Goal: Transaction & Acquisition: Purchase product/service

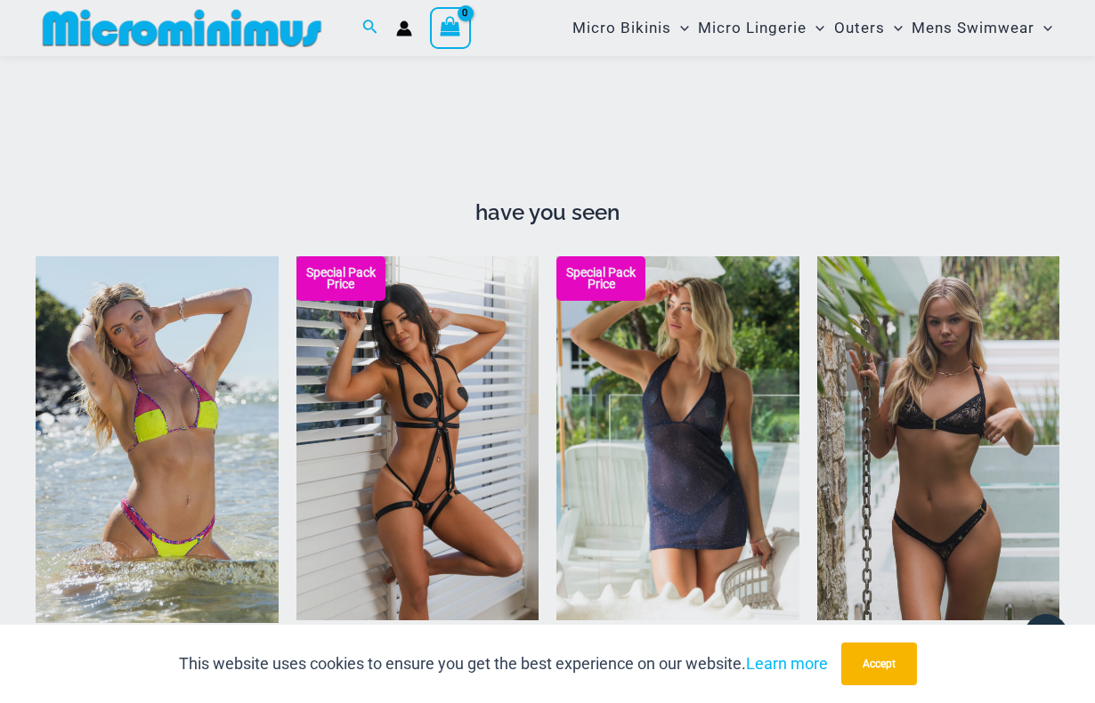
scroll to position [1194, 0]
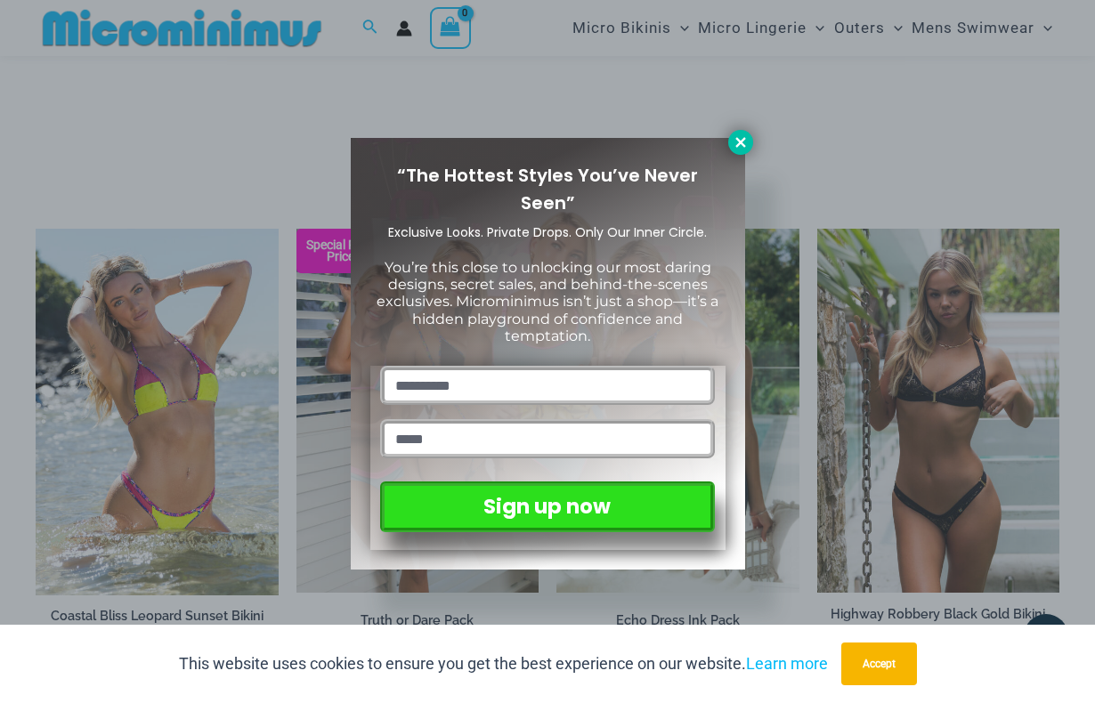
click at [738, 146] on icon at bounding box center [740, 142] width 10 height 10
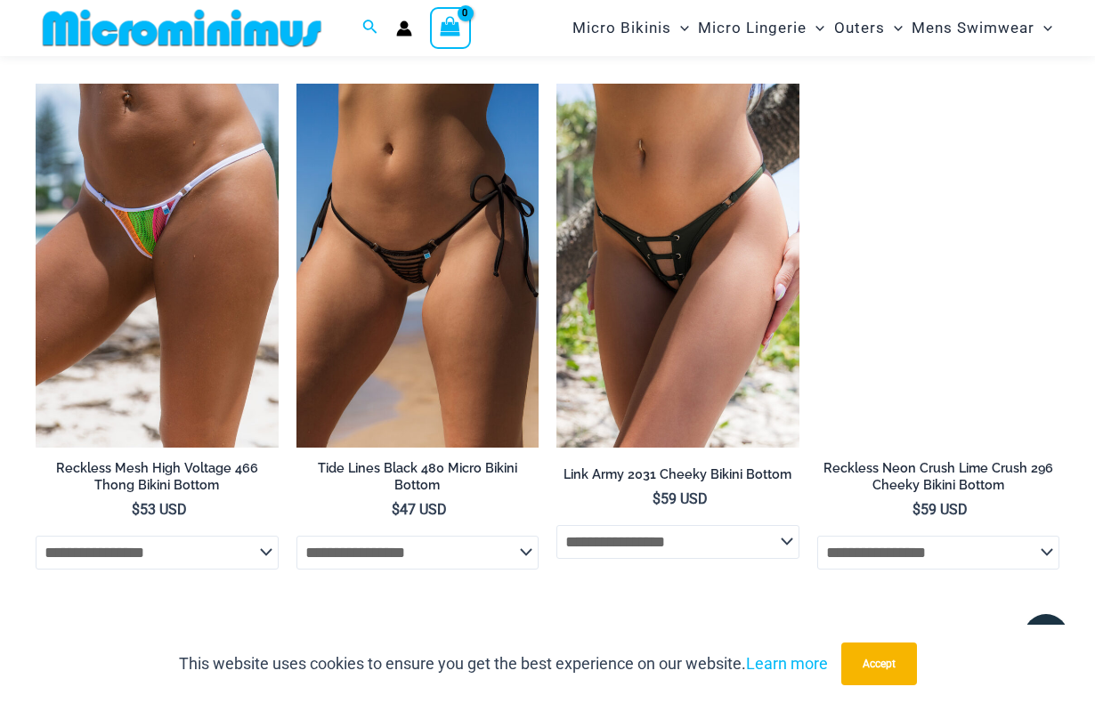
scroll to position [4693, 0]
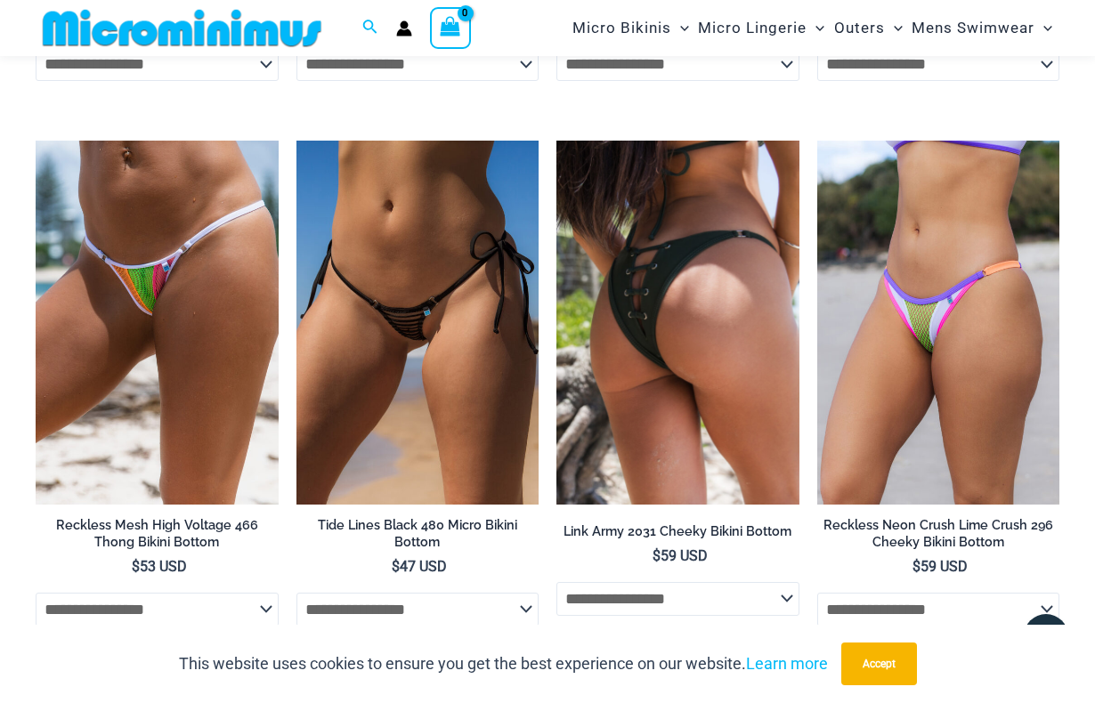
click at [638, 318] on img at bounding box center [677, 323] width 243 height 364
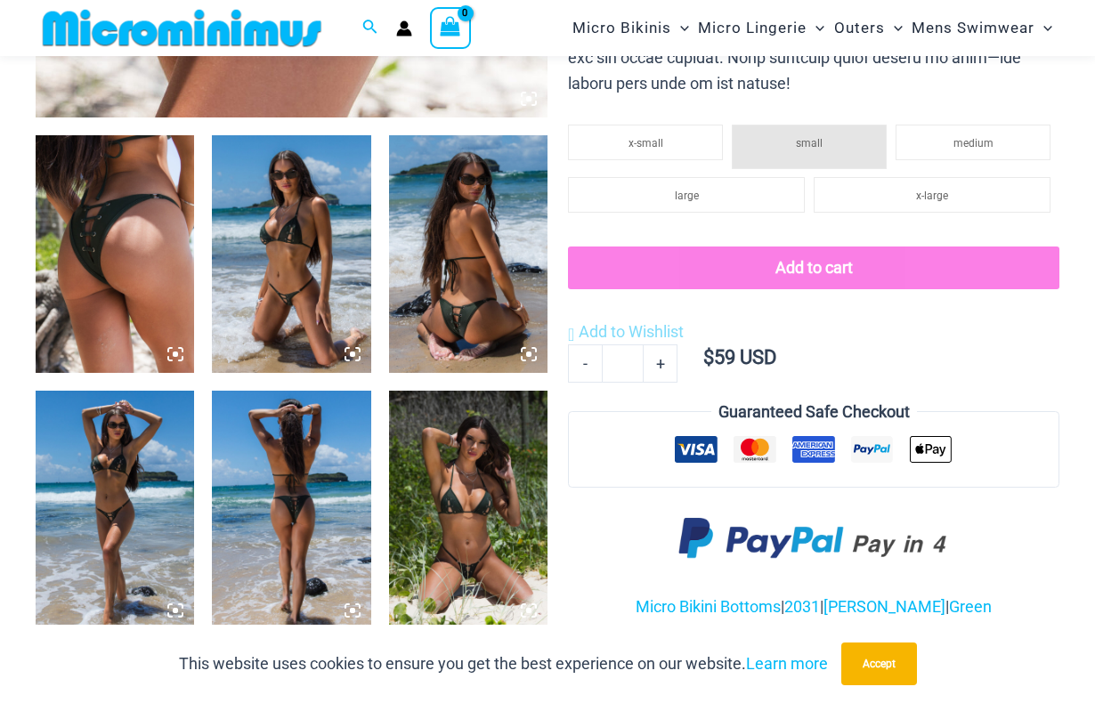
scroll to position [813, 0]
click at [309, 236] on img at bounding box center [291, 254] width 158 height 238
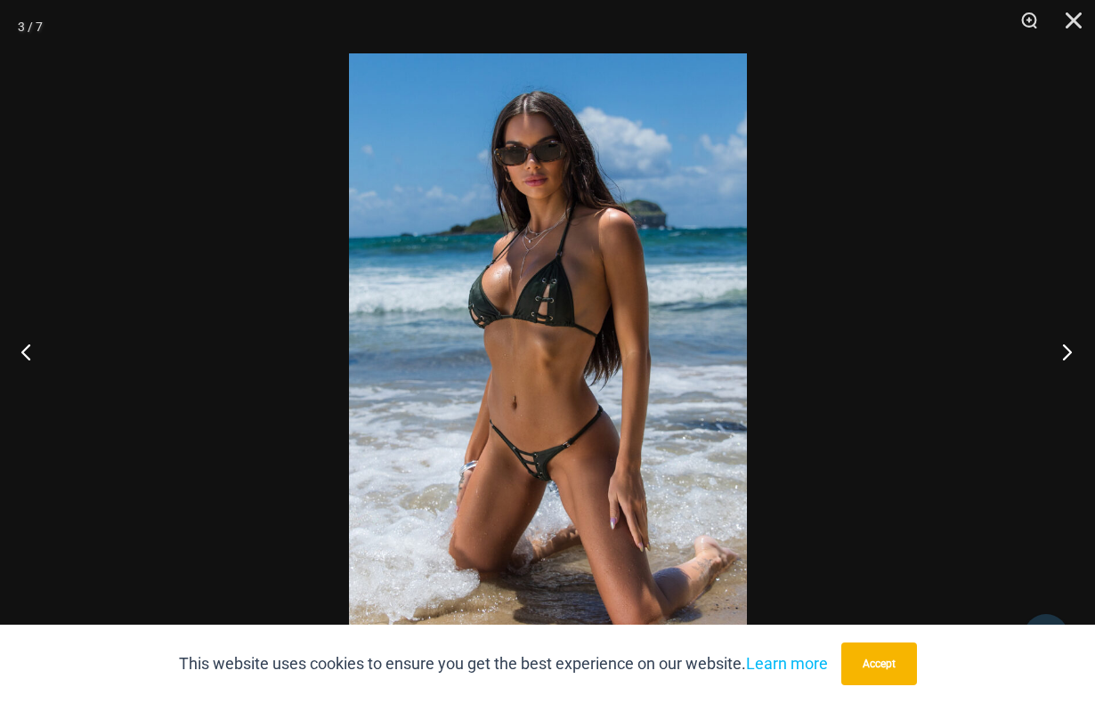
click at [1068, 349] on button "Next" at bounding box center [1061, 351] width 67 height 89
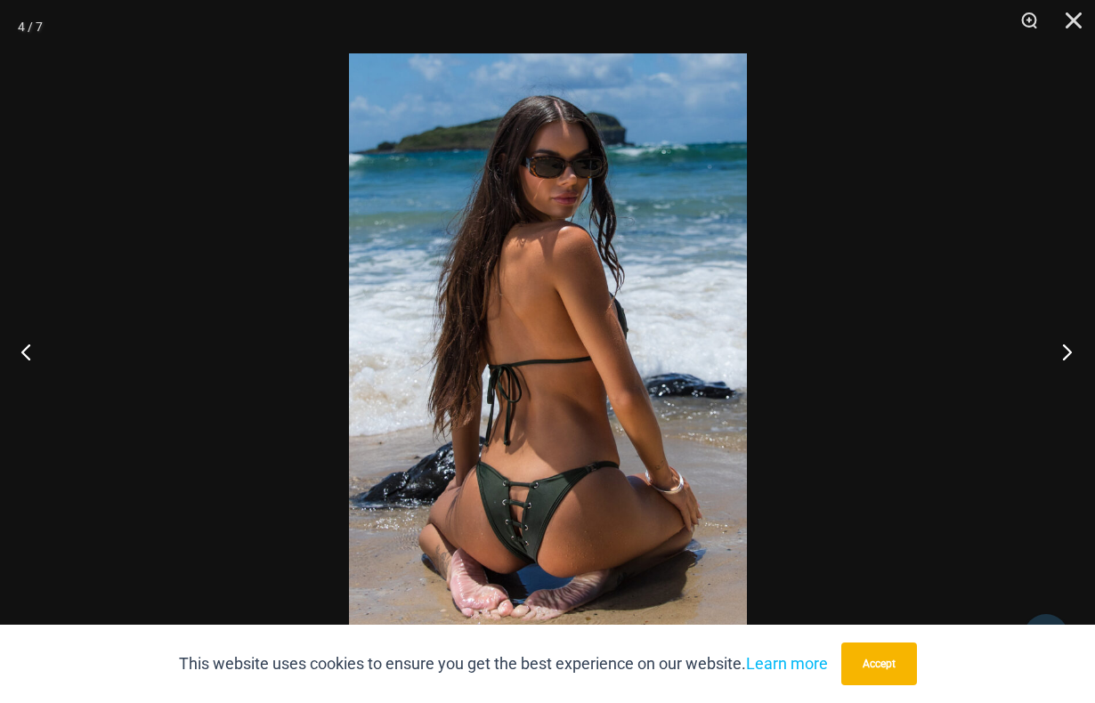
click at [1068, 349] on button "Next" at bounding box center [1061, 351] width 67 height 89
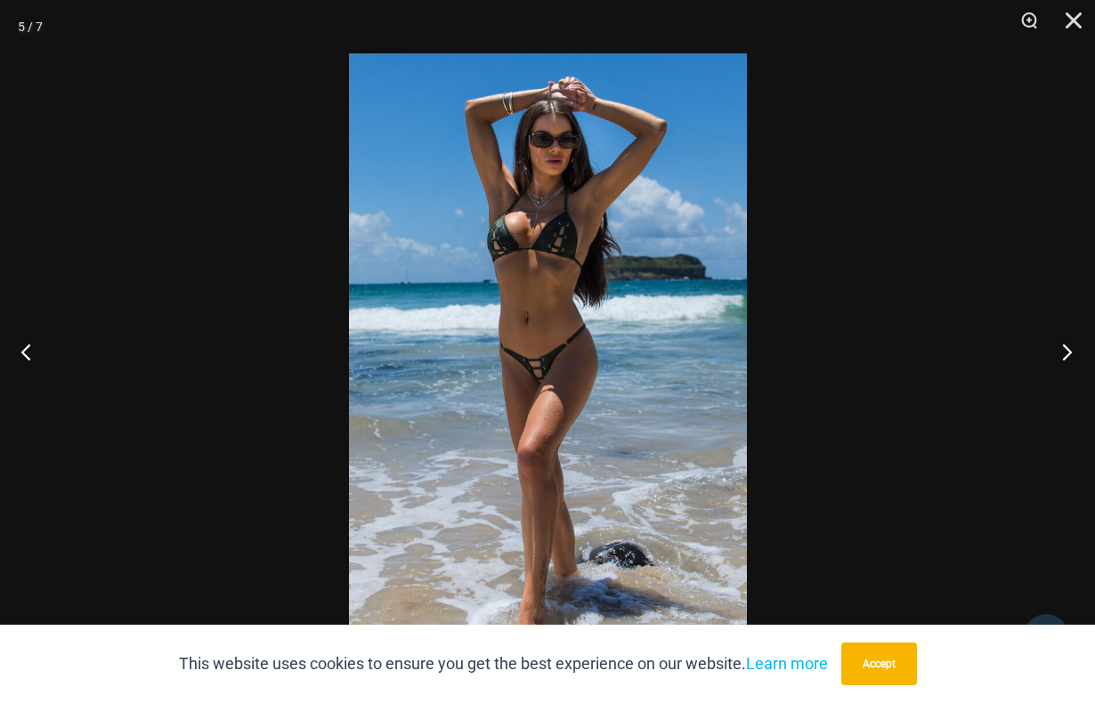
click at [1068, 349] on button "Next" at bounding box center [1061, 351] width 67 height 89
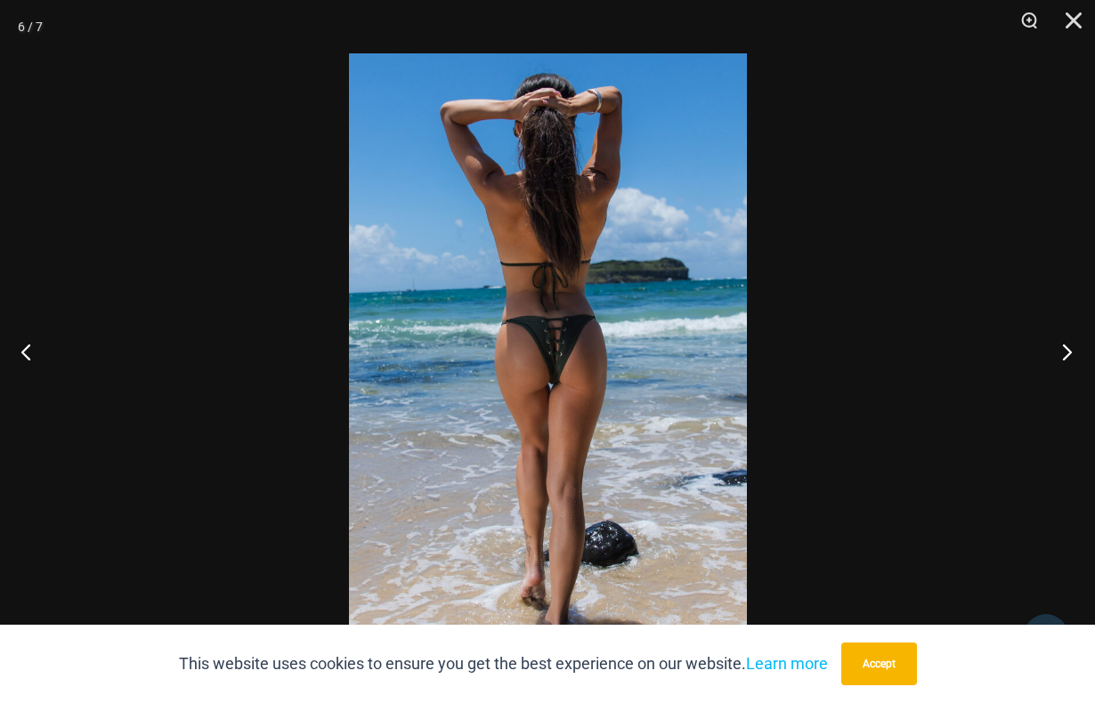
click at [1068, 349] on button "Next" at bounding box center [1061, 351] width 67 height 89
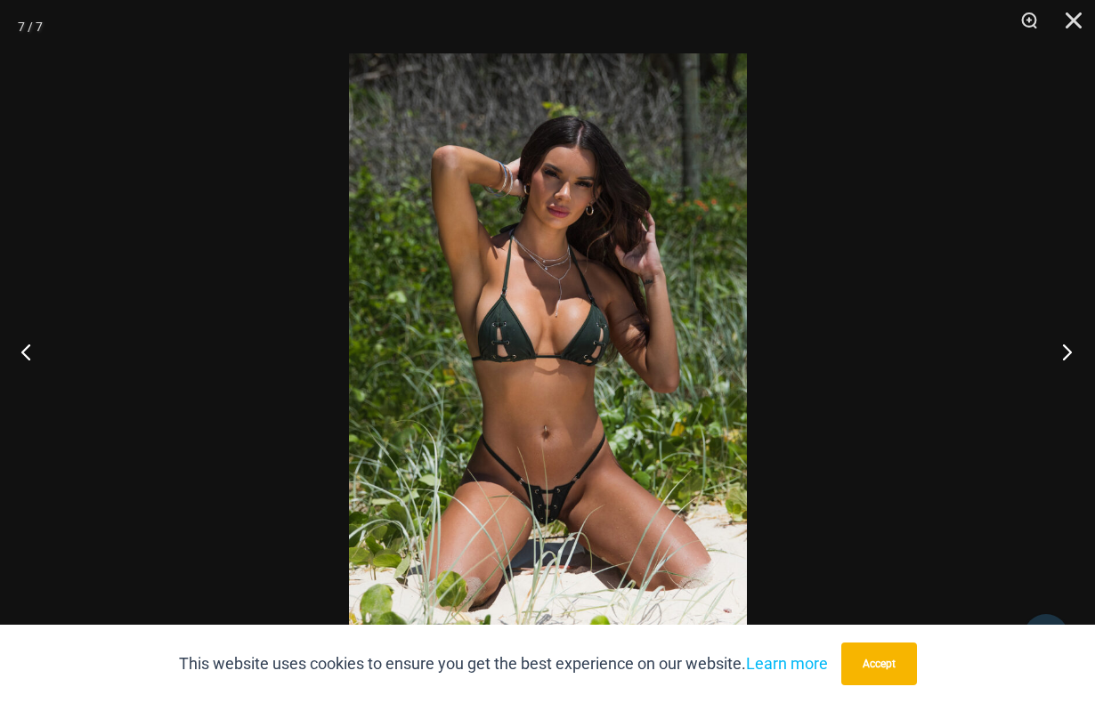
click at [1068, 349] on button "Next" at bounding box center [1061, 351] width 67 height 89
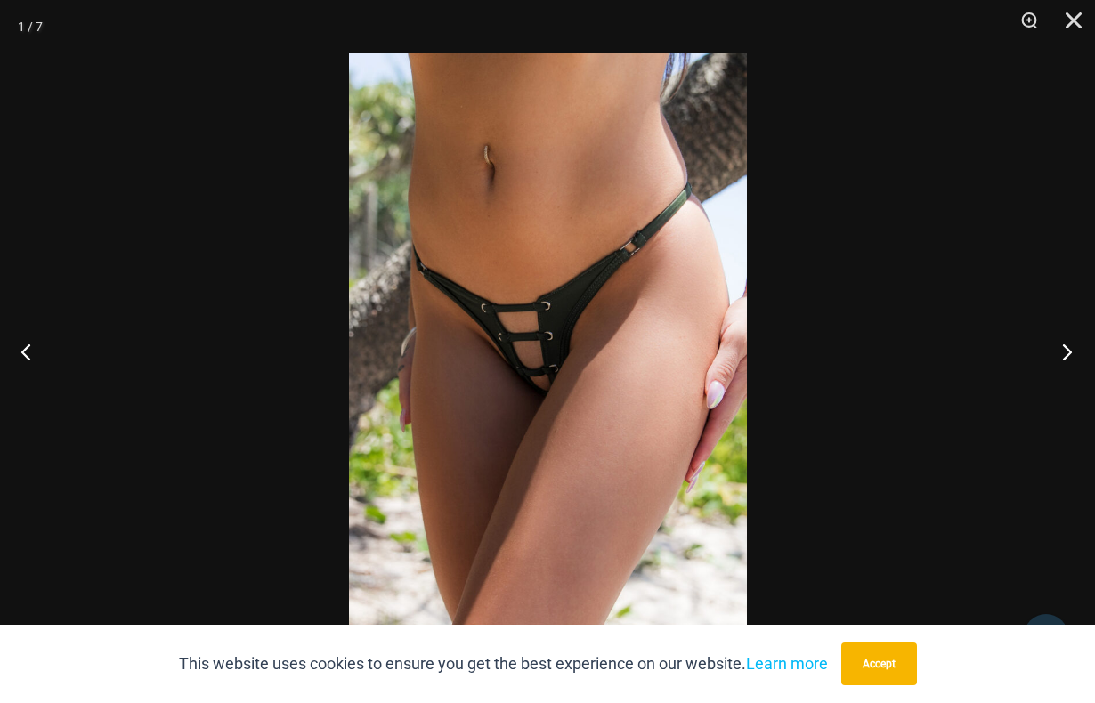
click at [1068, 349] on button "Next" at bounding box center [1061, 351] width 67 height 89
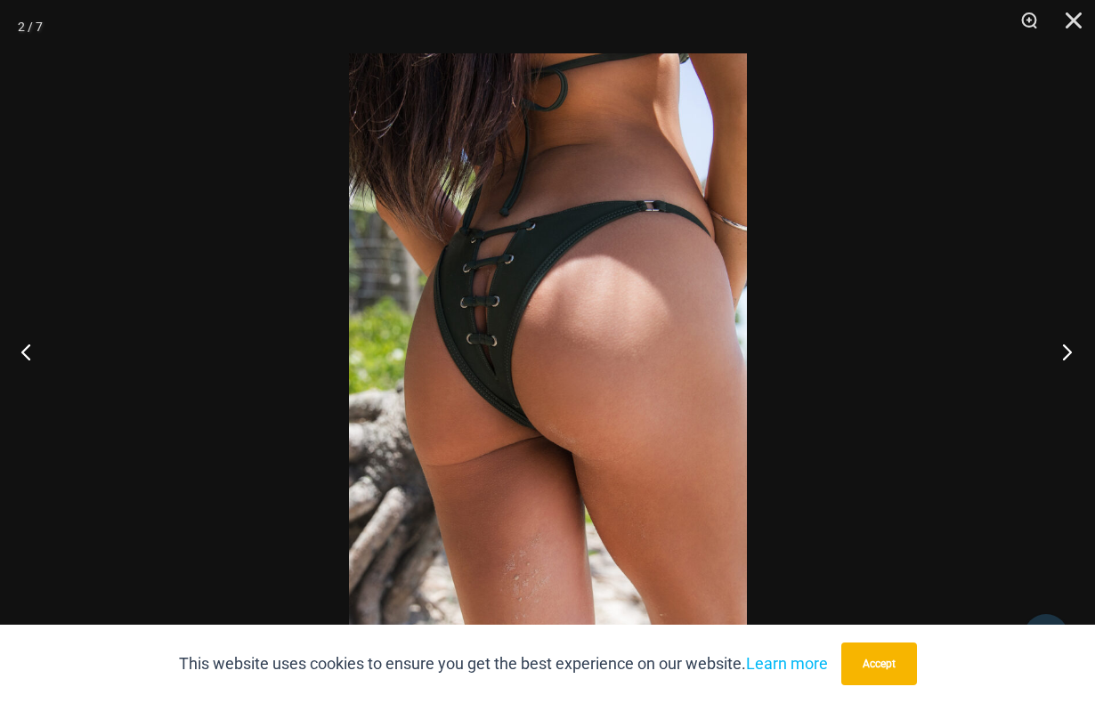
click at [1068, 349] on button "Next" at bounding box center [1061, 351] width 67 height 89
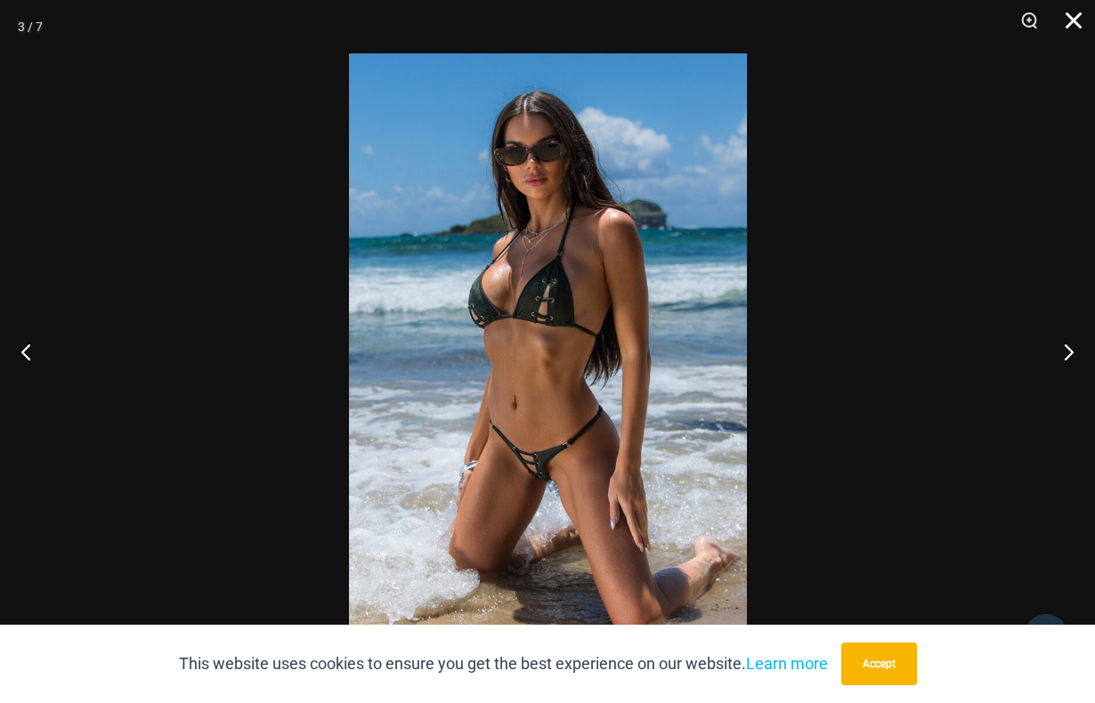
click at [1070, 11] on button "Close" at bounding box center [1067, 26] width 45 height 53
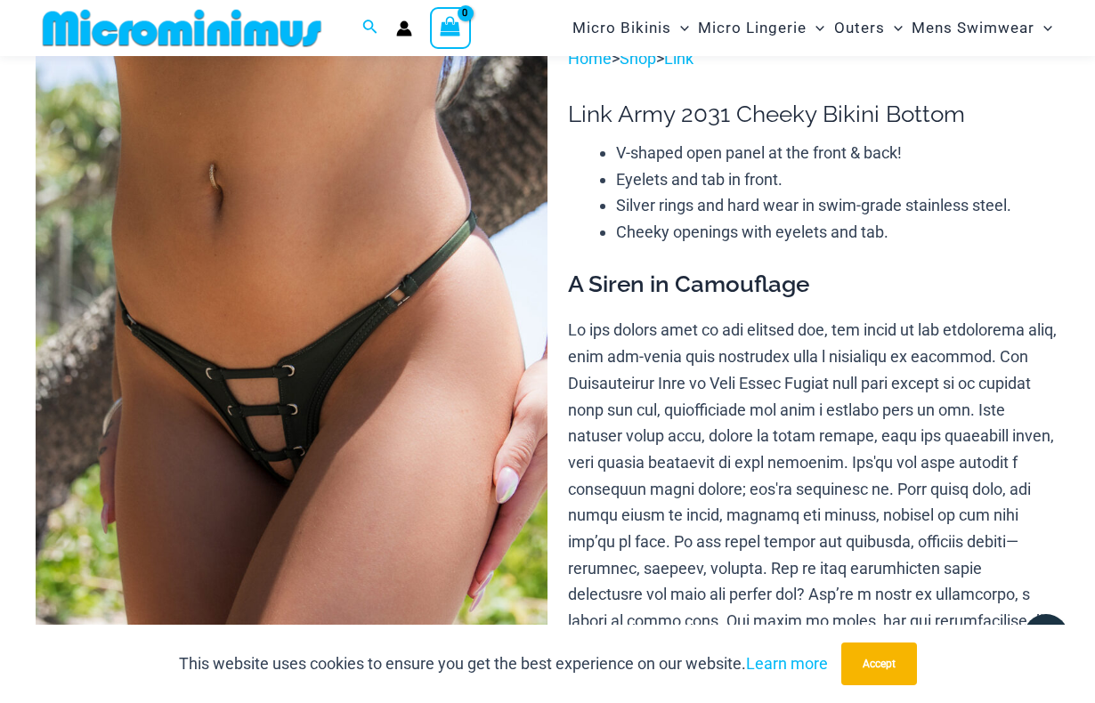
scroll to position [0, 0]
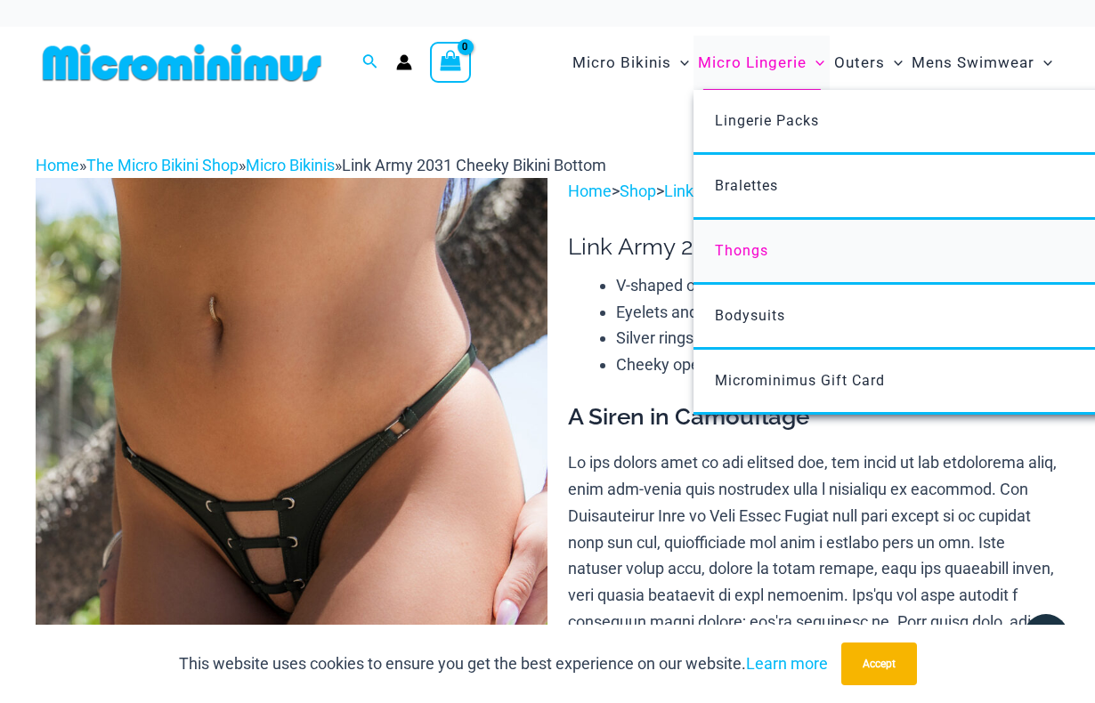
click at [749, 247] on span "Thongs" at bounding box center [741, 250] width 53 height 17
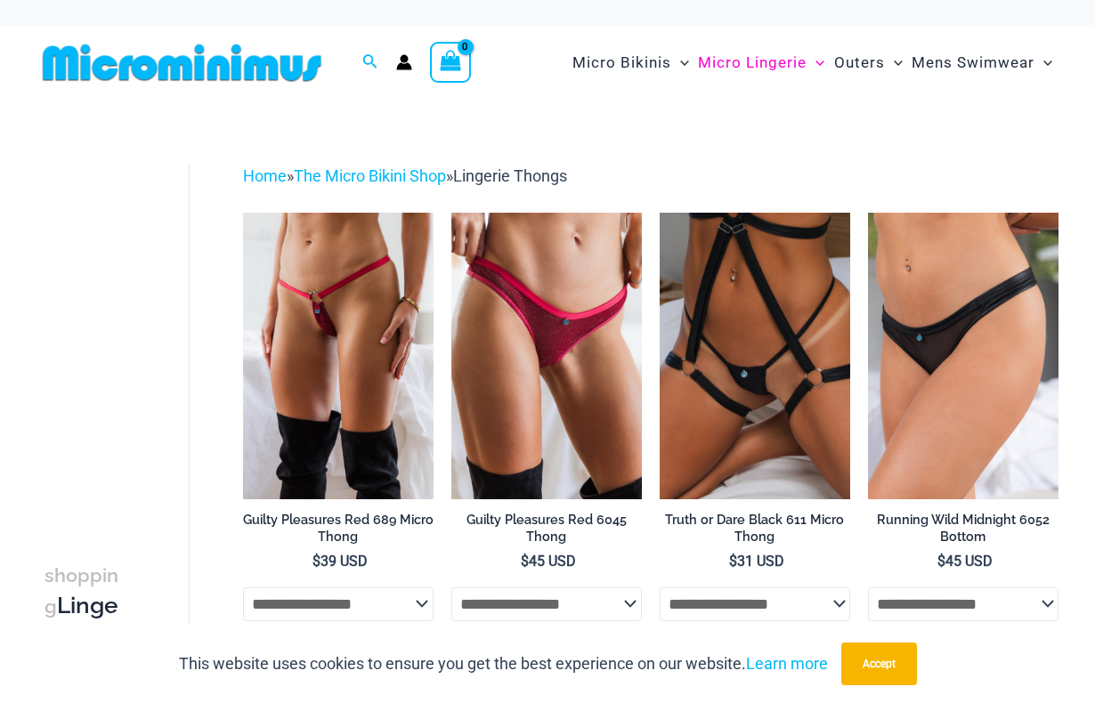
click at [243, 213] on img at bounding box center [243, 213] width 0 height 0
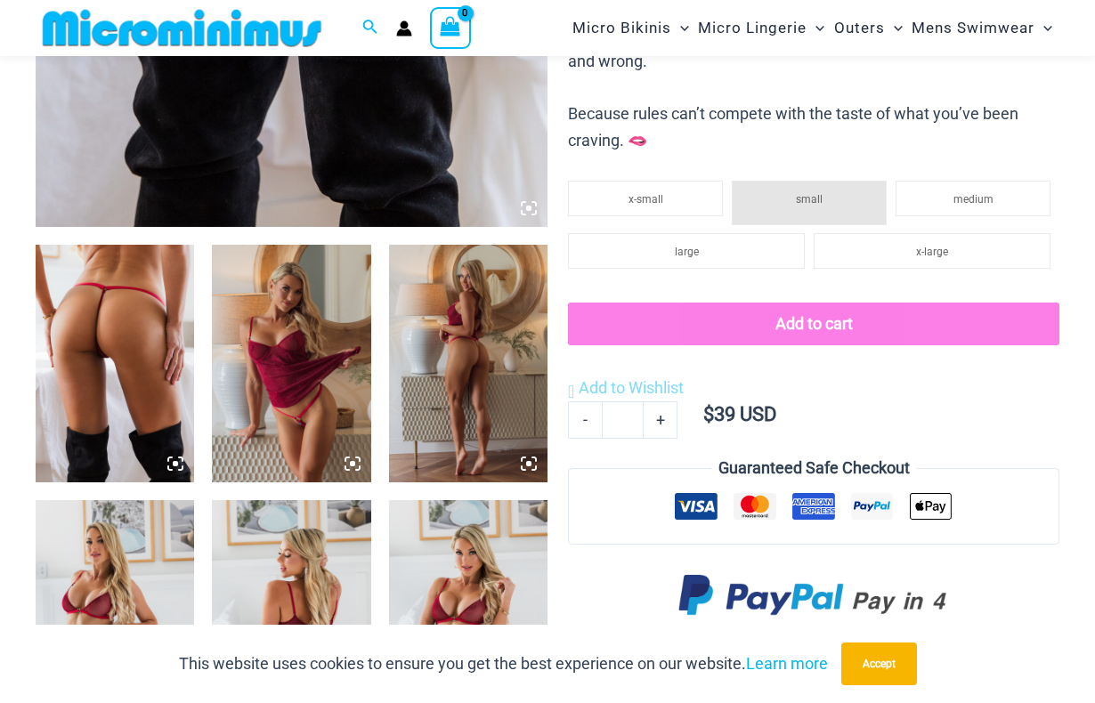
scroll to position [701, 0]
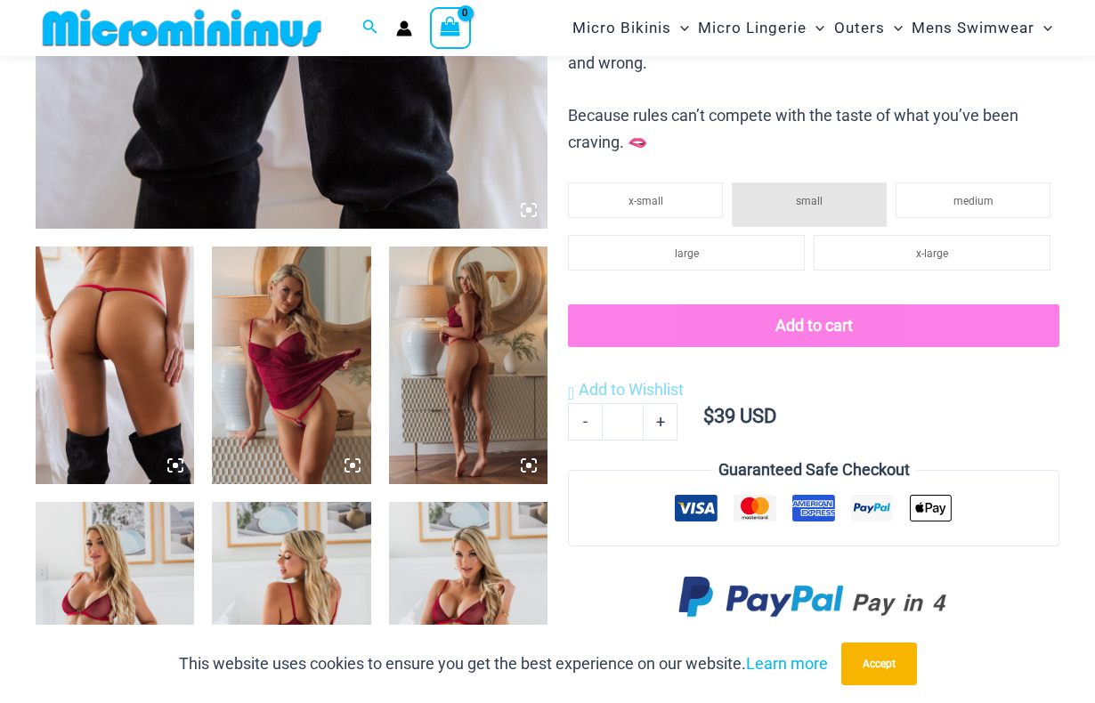
click at [467, 329] on img at bounding box center [468, 366] width 158 height 238
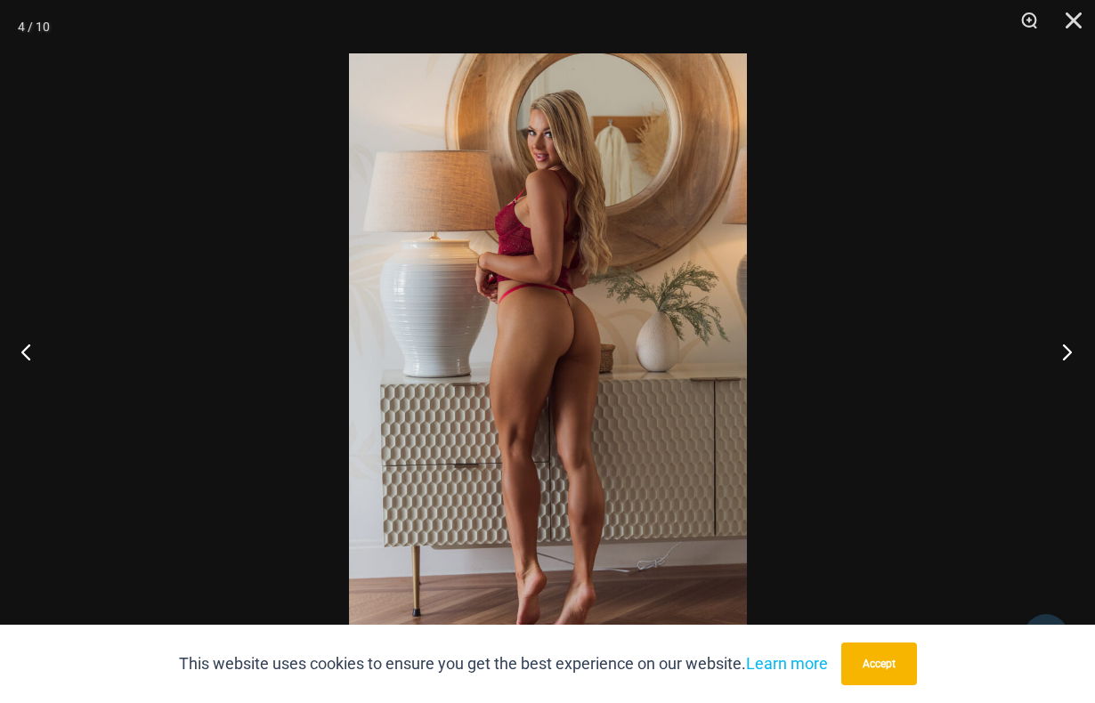
click at [1067, 353] on button "Next" at bounding box center [1061, 351] width 67 height 89
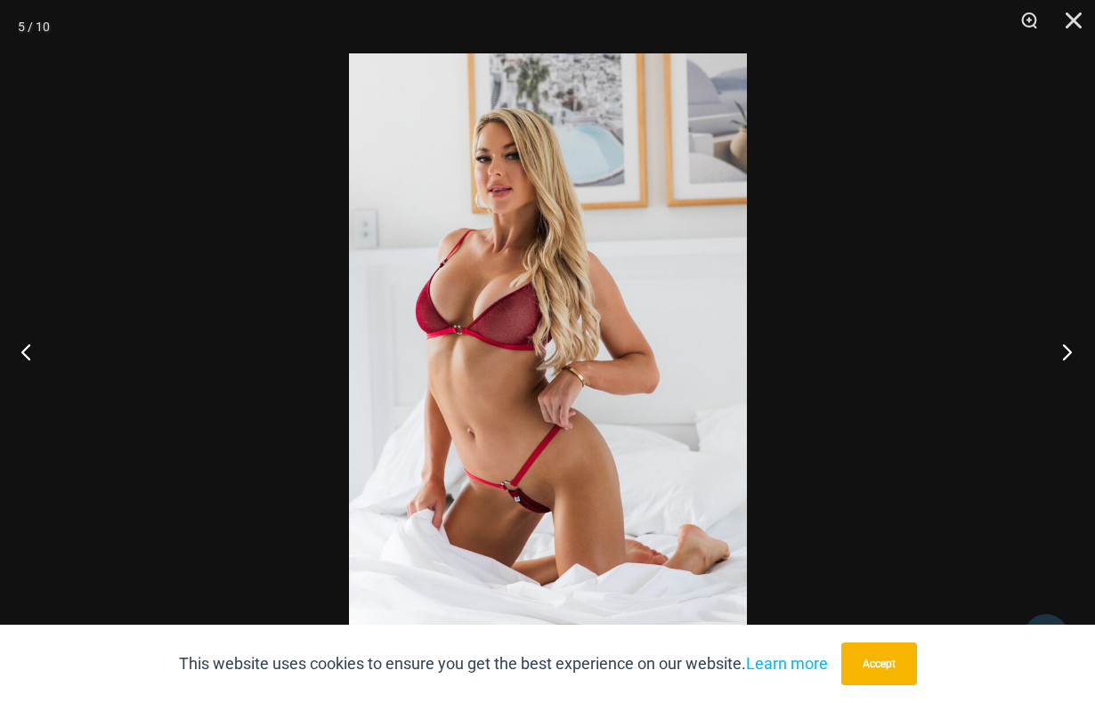
click at [1067, 353] on button "Next" at bounding box center [1061, 351] width 67 height 89
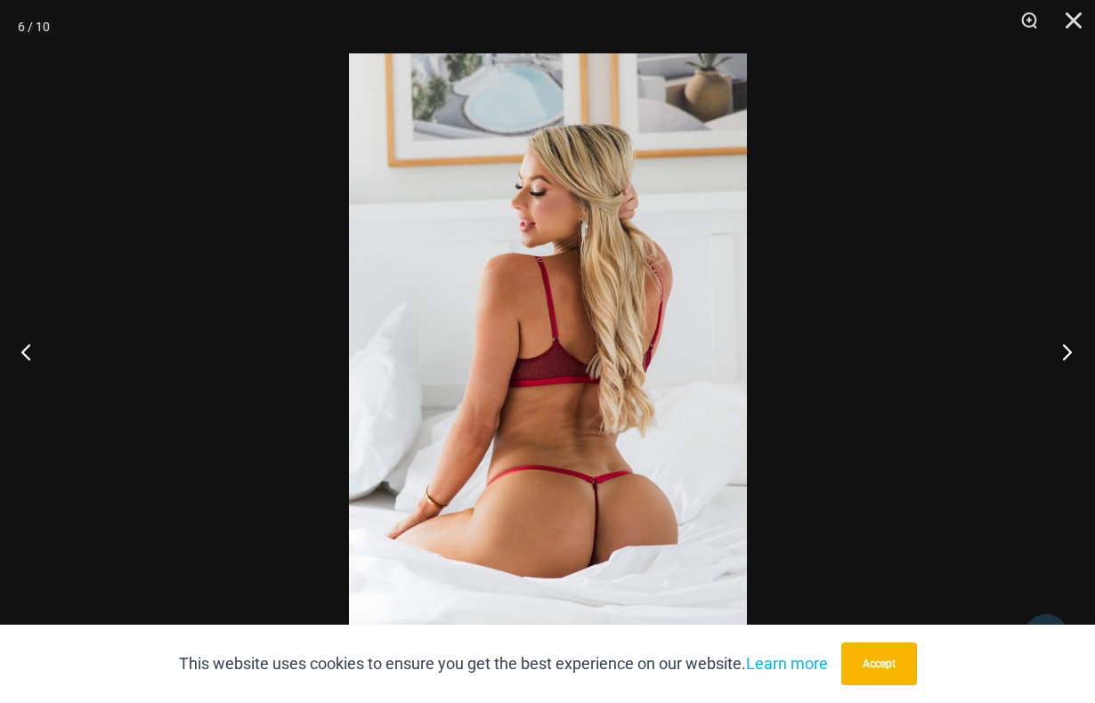
click at [1067, 353] on button "Next" at bounding box center [1061, 351] width 67 height 89
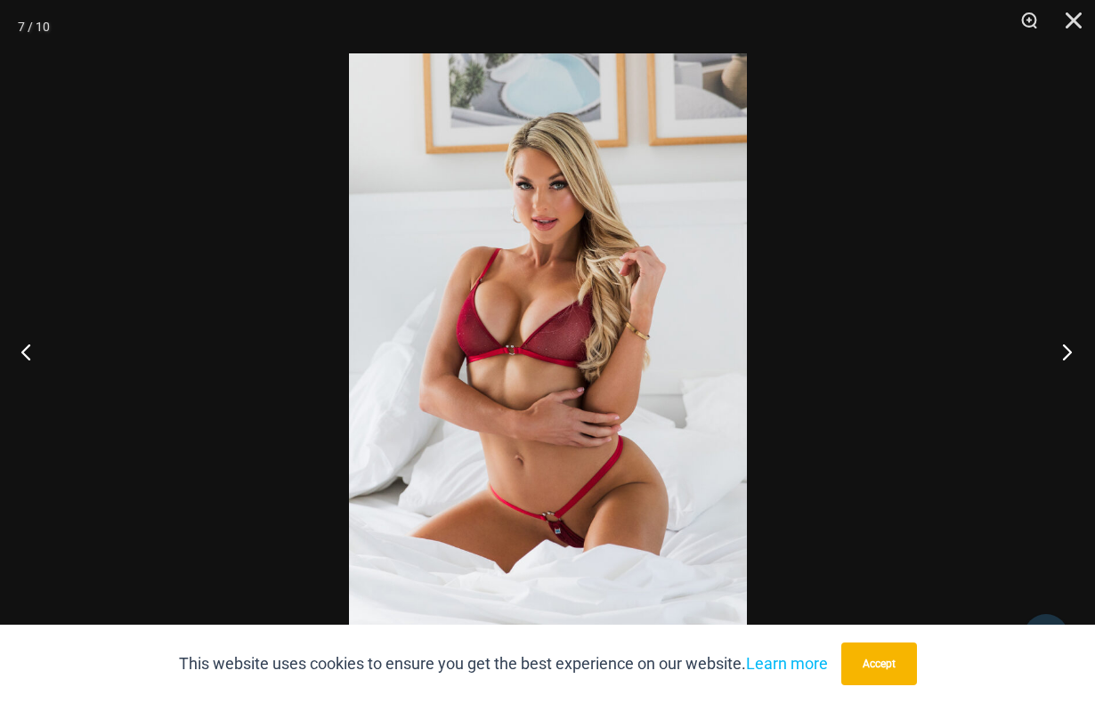
click at [1067, 353] on button "Next" at bounding box center [1061, 351] width 67 height 89
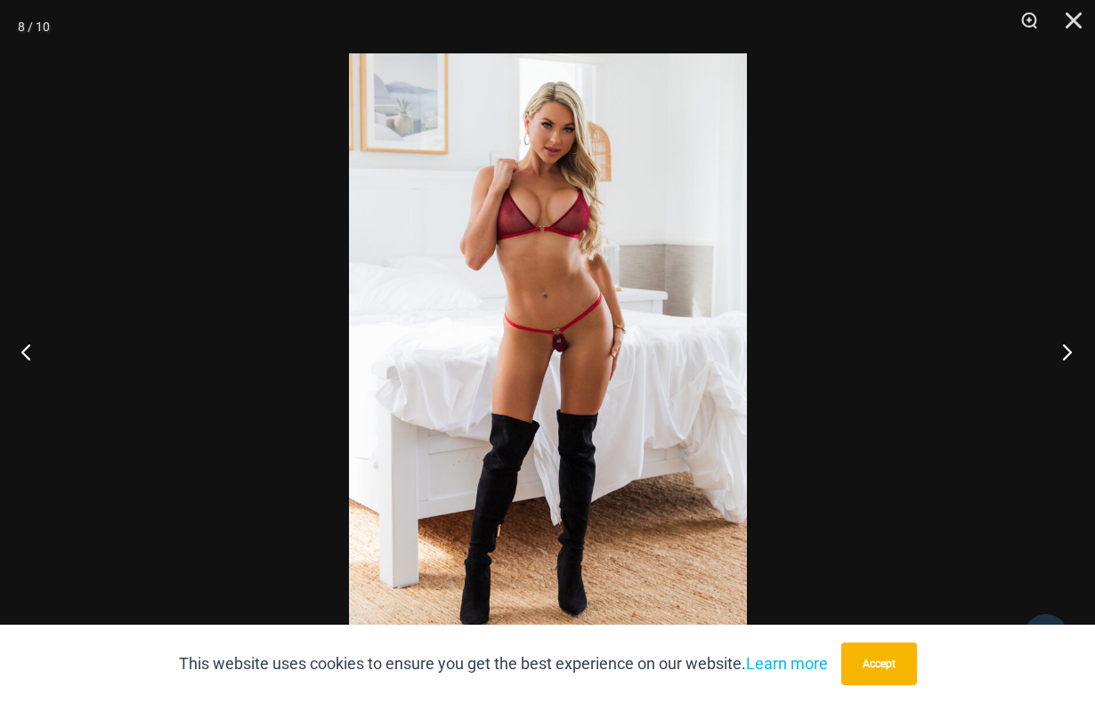
click at [1067, 353] on button "Next" at bounding box center [1061, 351] width 67 height 89
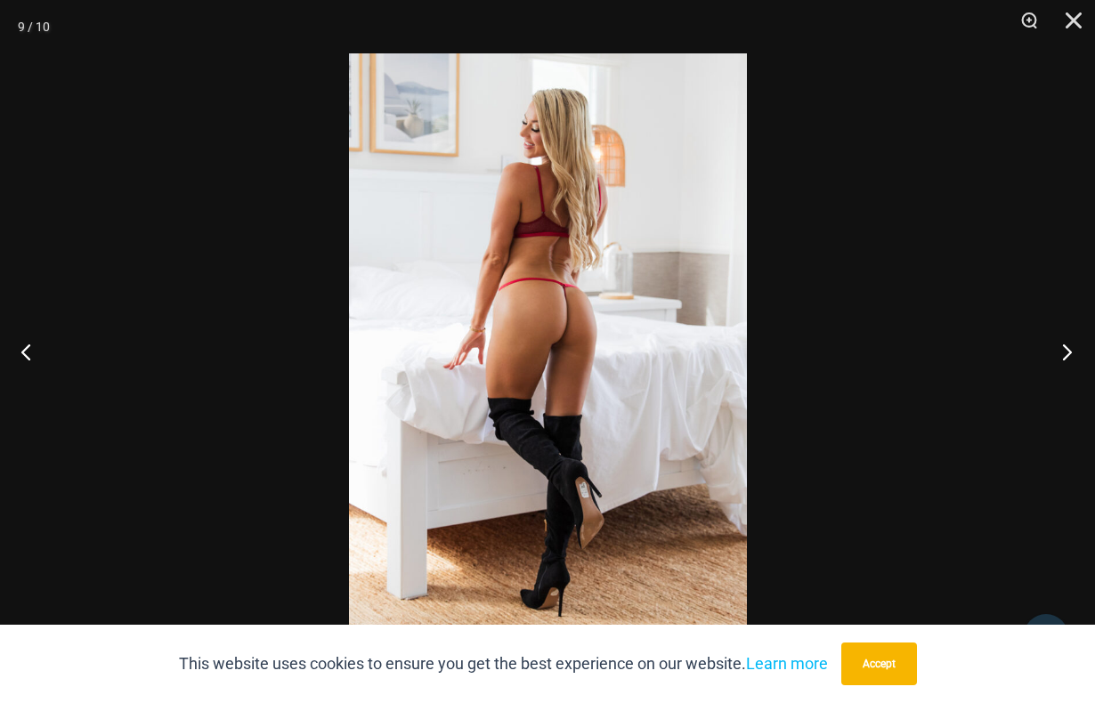
click at [1067, 353] on button "Next" at bounding box center [1061, 351] width 67 height 89
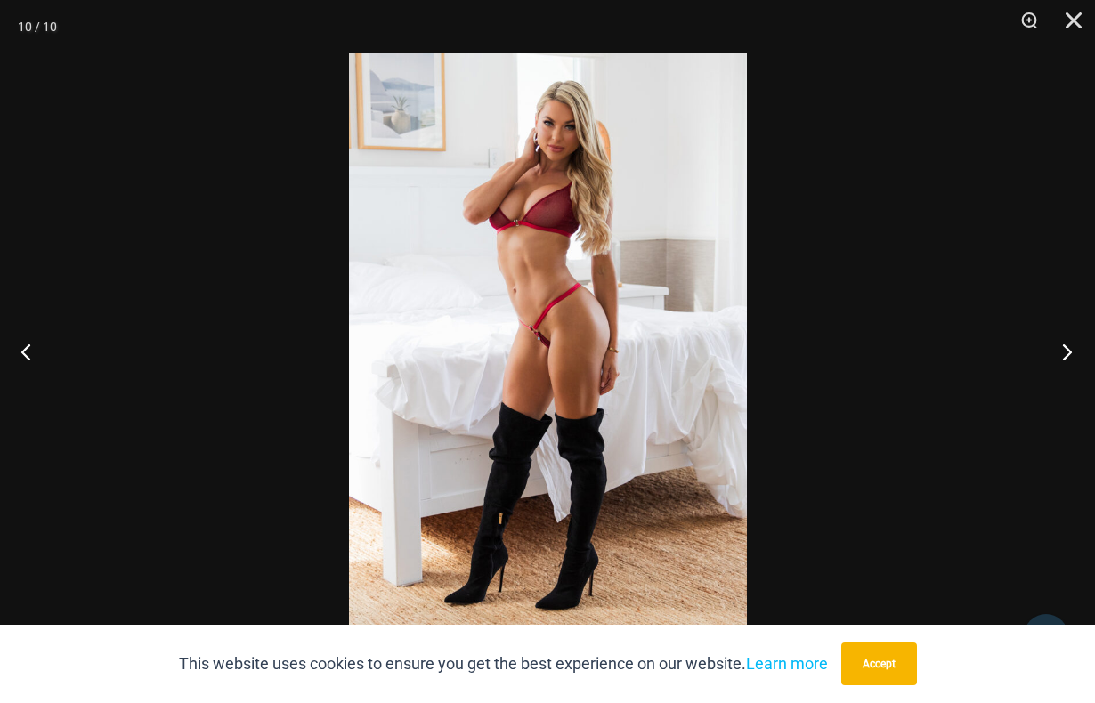
click at [1067, 353] on button "Next" at bounding box center [1061, 351] width 67 height 89
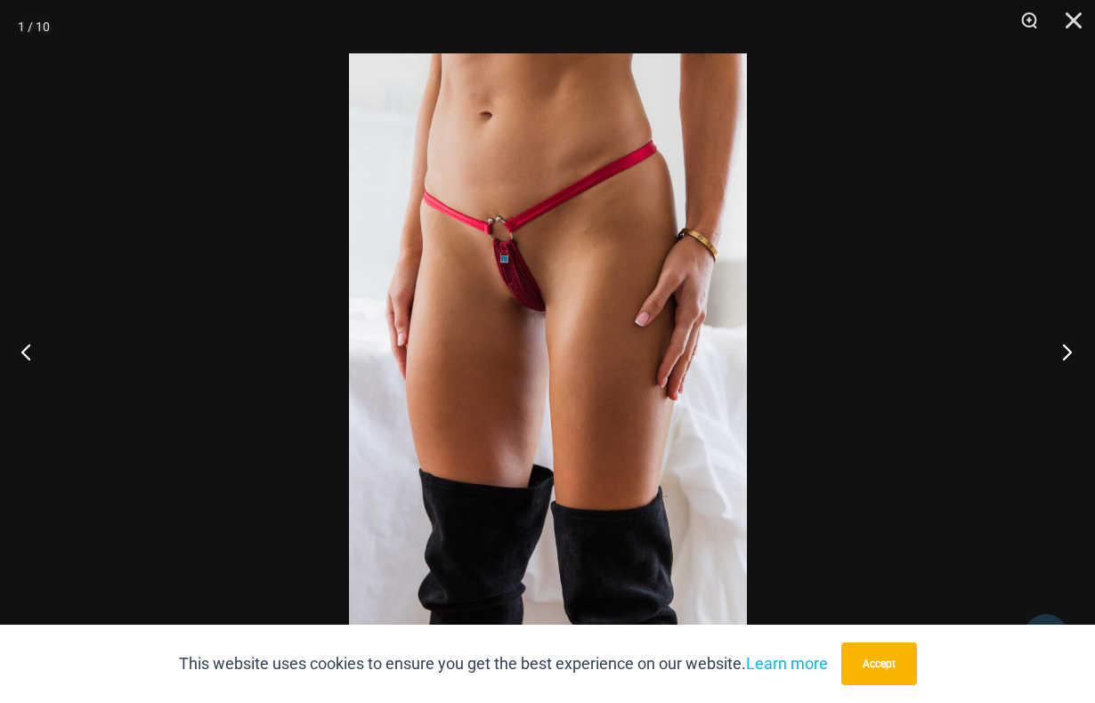
click at [1065, 350] on button "Next" at bounding box center [1061, 351] width 67 height 89
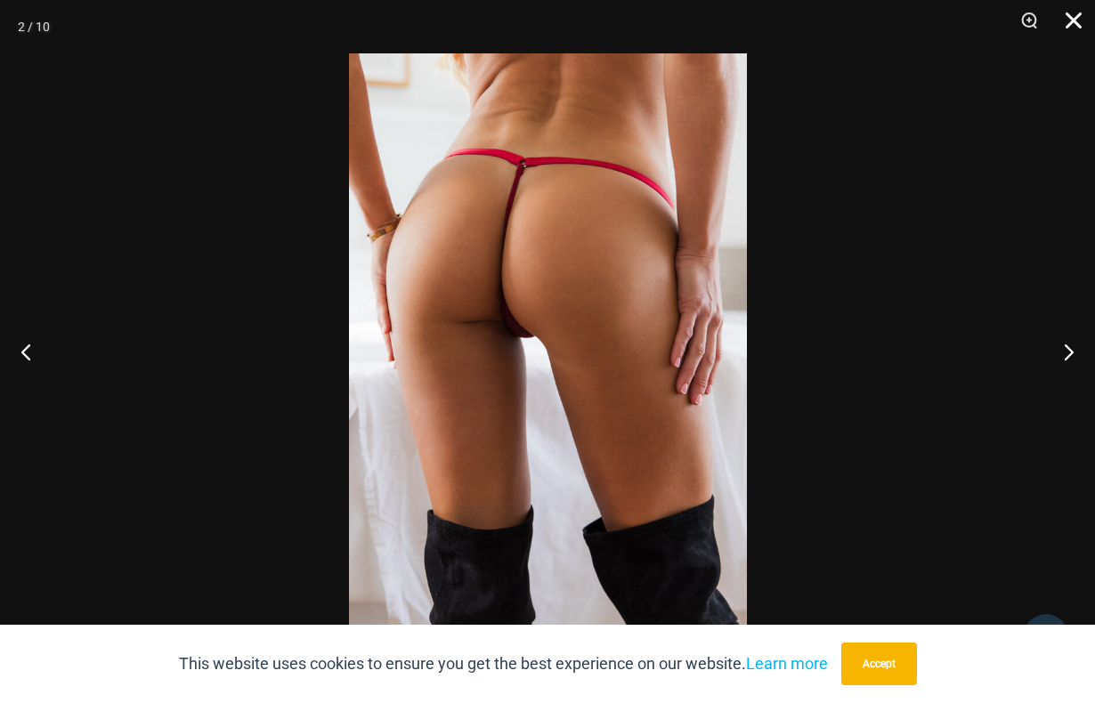
click at [1078, 20] on button "Close" at bounding box center [1067, 26] width 45 height 53
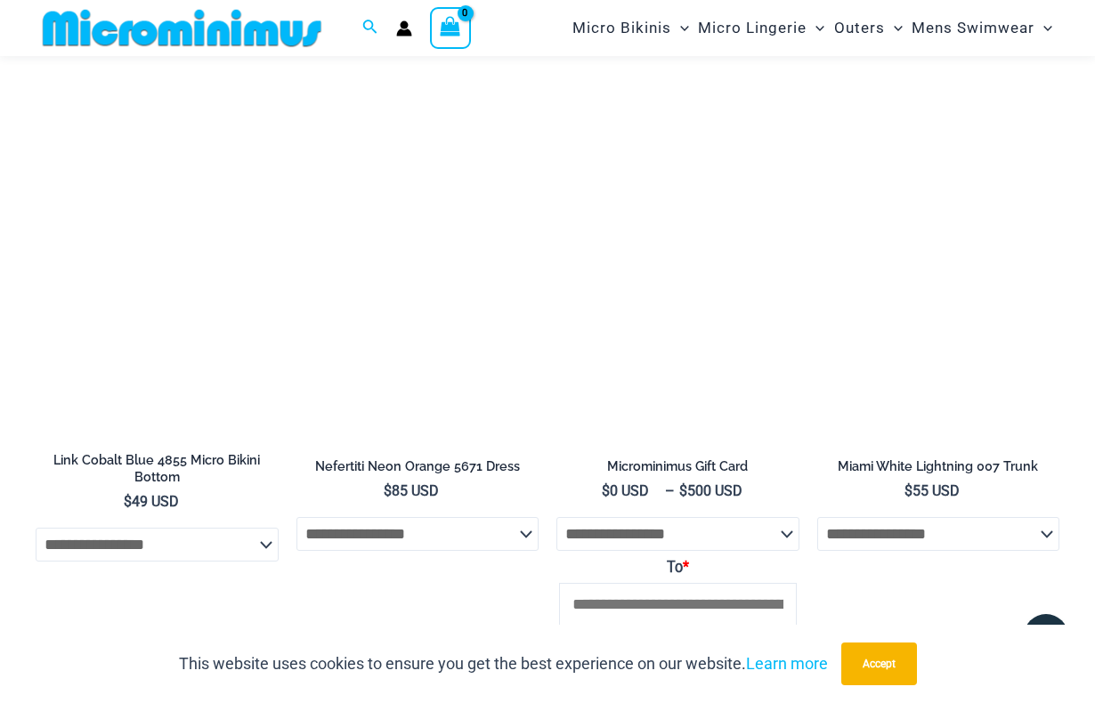
scroll to position [2831, 0]
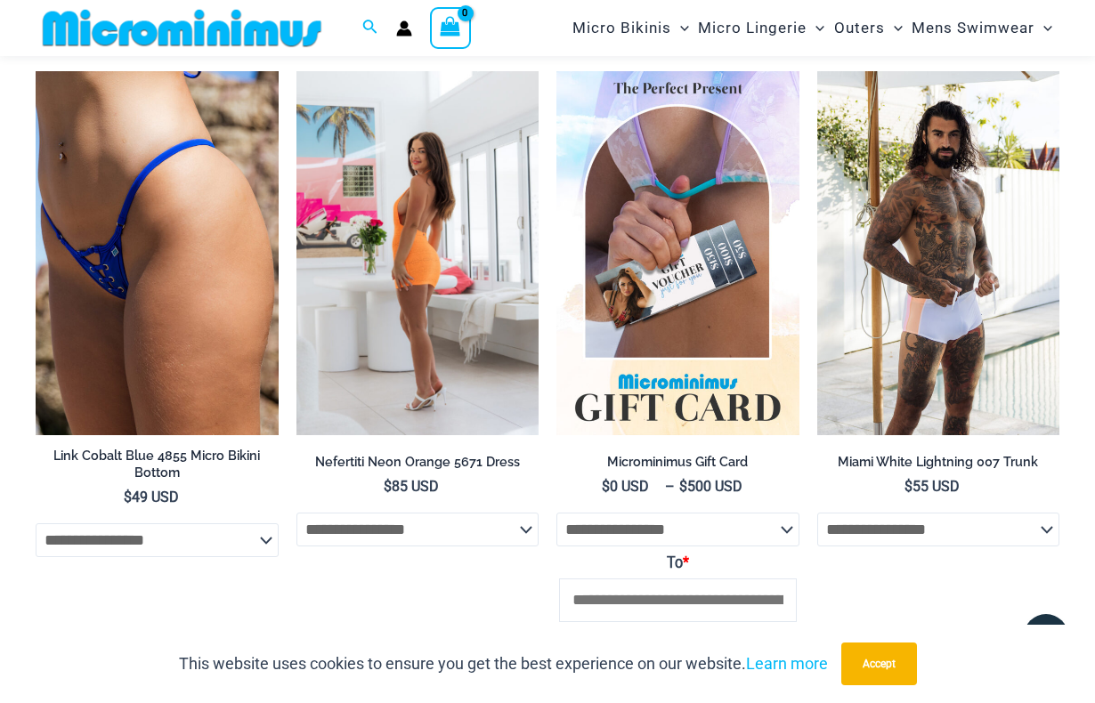
click at [462, 322] on img at bounding box center [417, 253] width 243 height 364
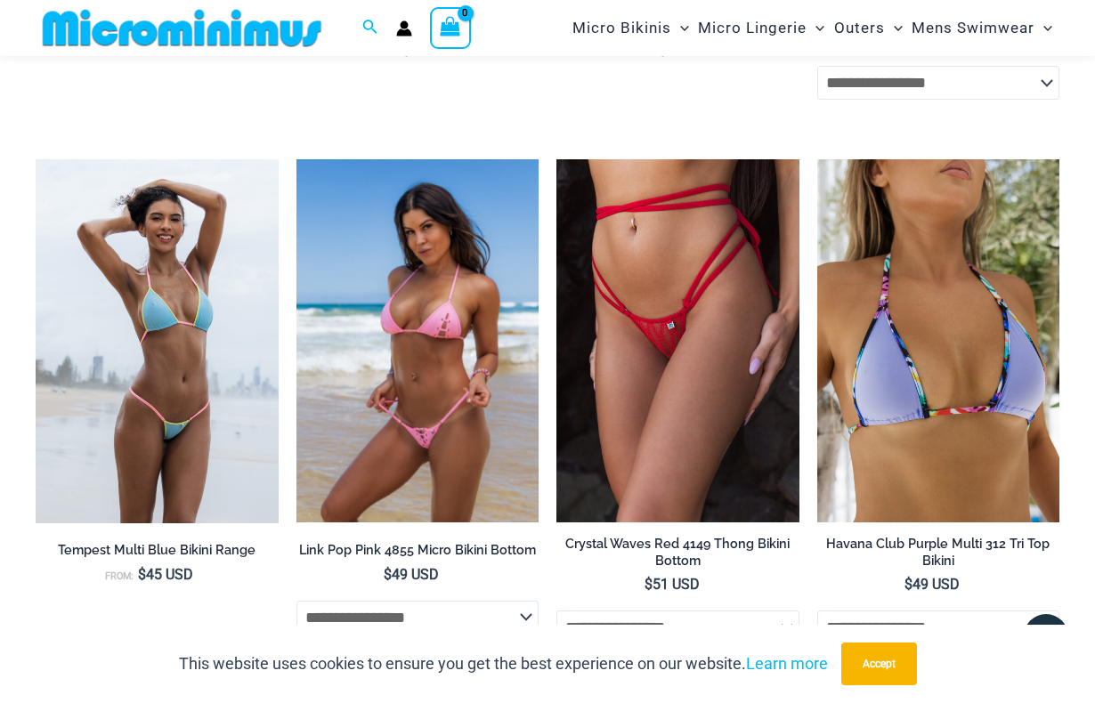
scroll to position [2028, 0]
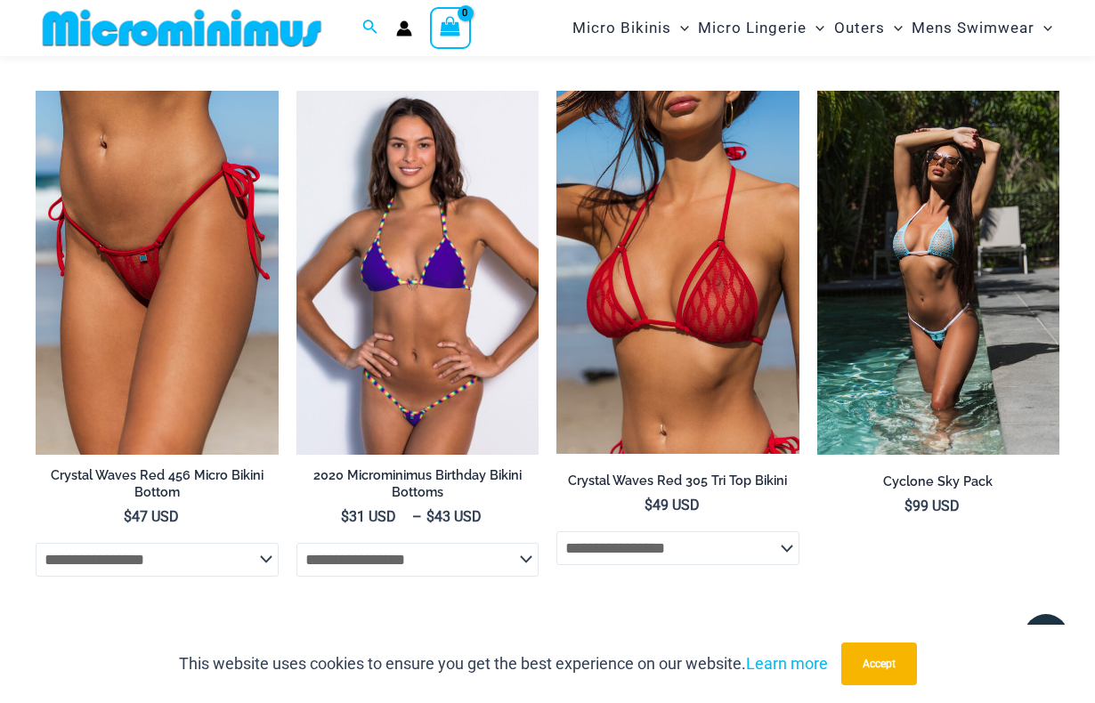
click at [433, 304] on img at bounding box center [417, 273] width 243 height 364
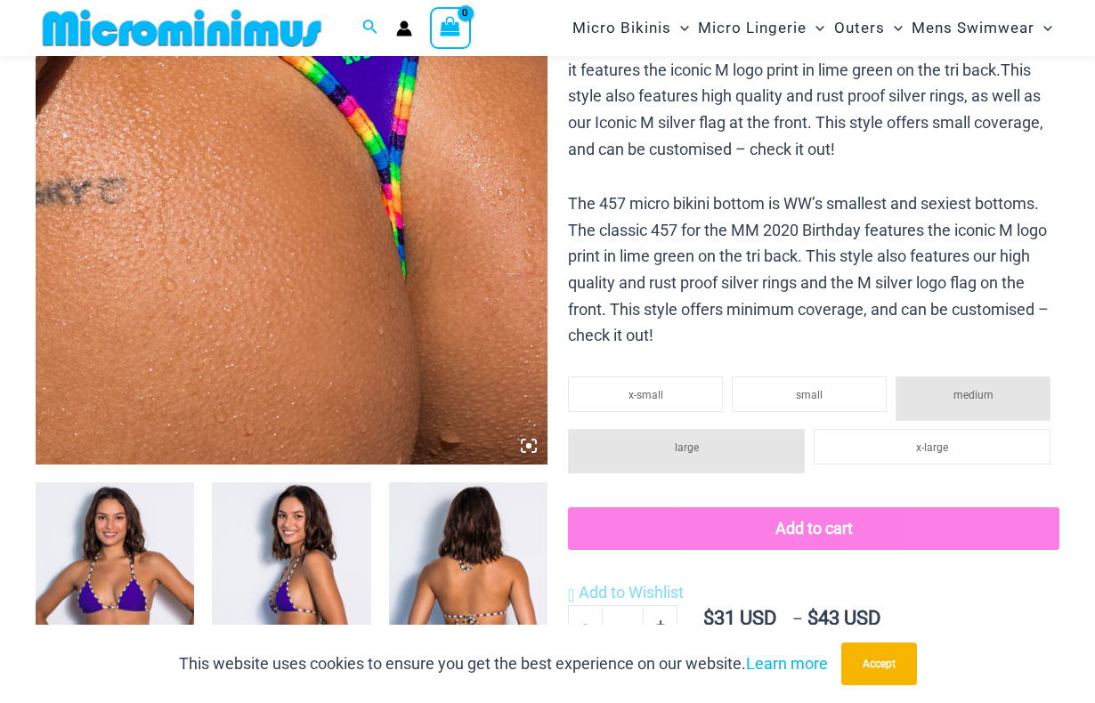
scroll to position [708, 0]
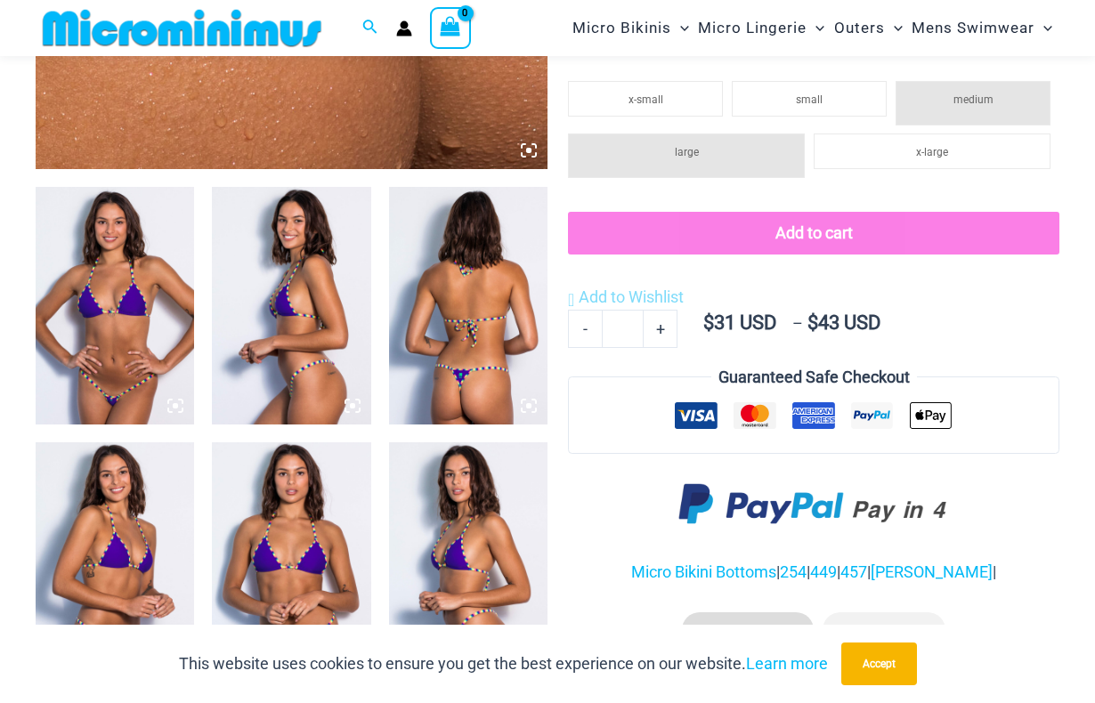
click at [128, 291] on img at bounding box center [115, 306] width 158 height 238
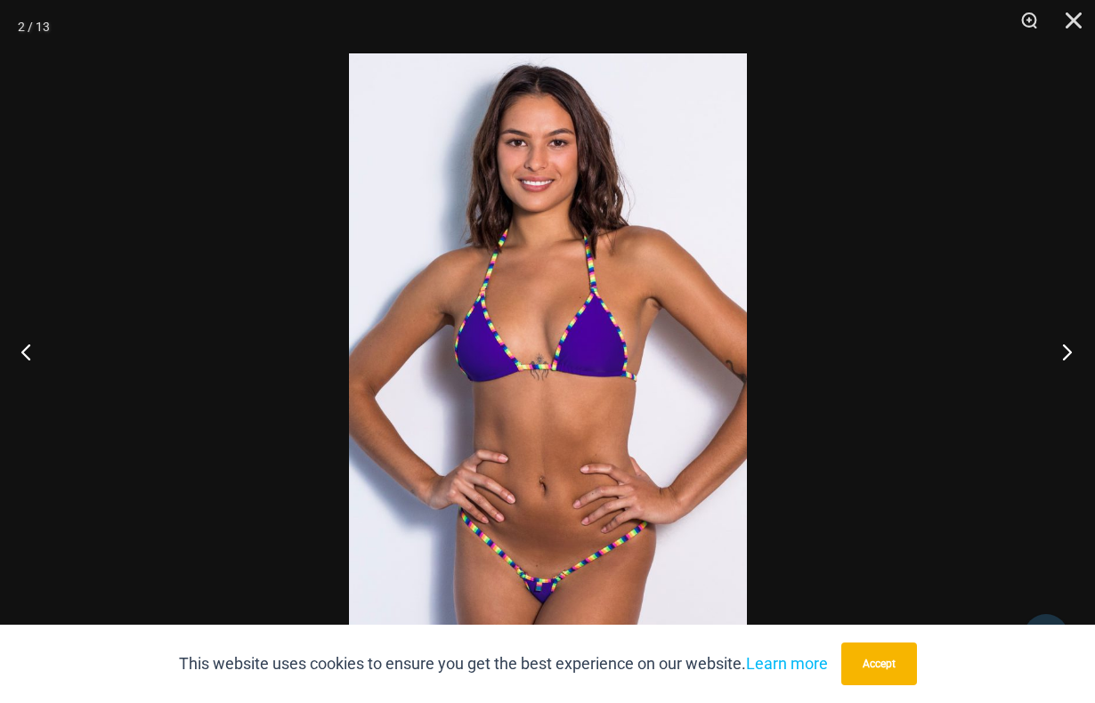
click at [1071, 350] on button "Next" at bounding box center [1061, 351] width 67 height 89
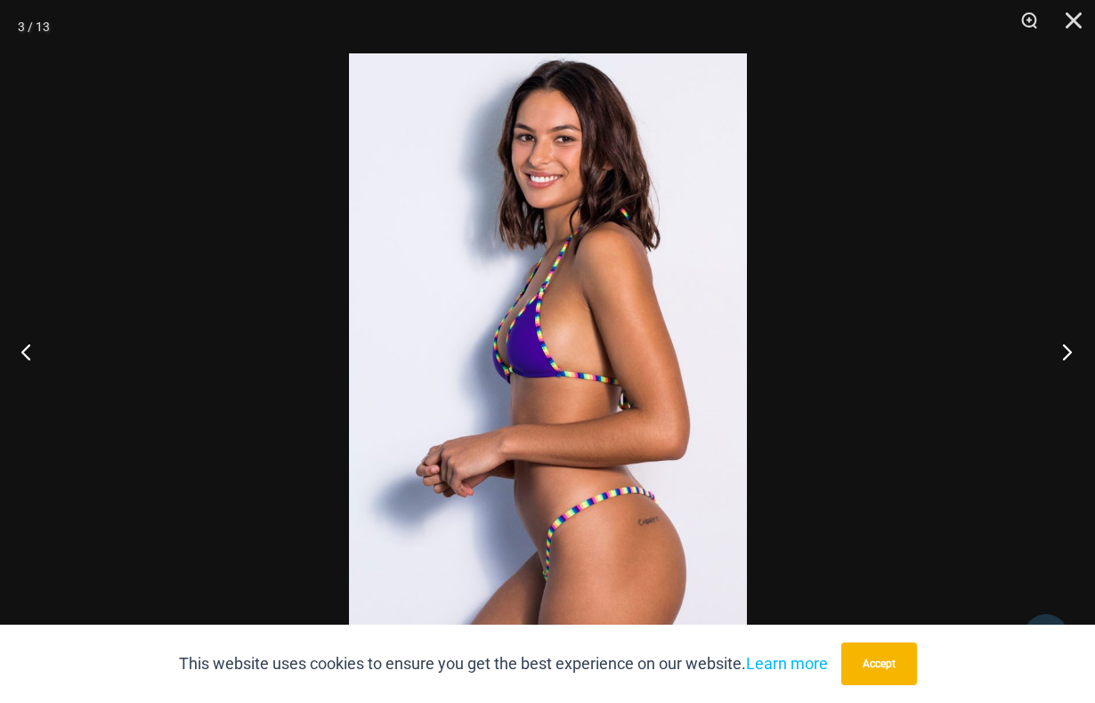
click at [1071, 350] on button "Next" at bounding box center [1061, 351] width 67 height 89
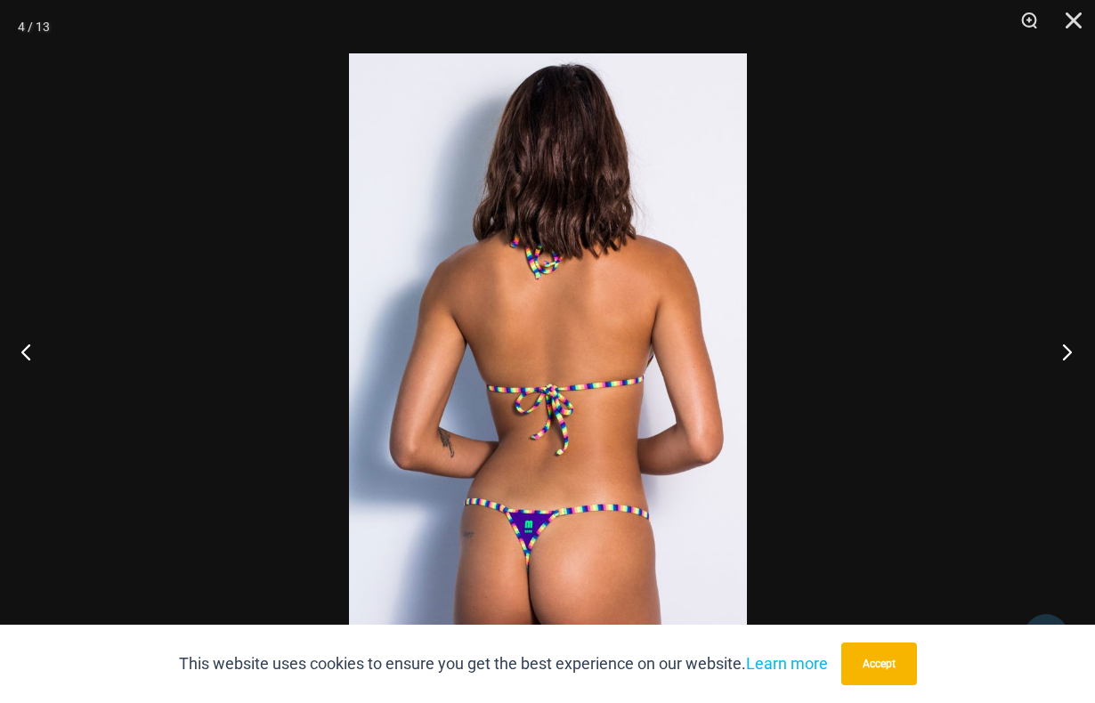
click at [1071, 350] on button "Next" at bounding box center [1061, 351] width 67 height 89
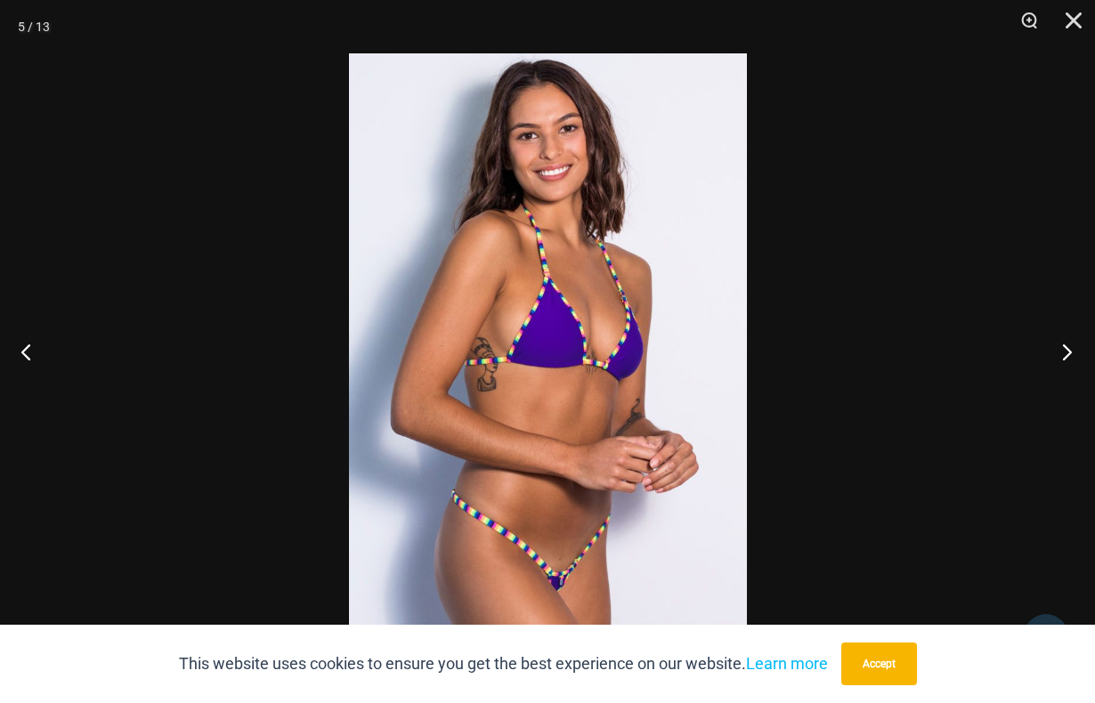
click at [1071, 350] on button "Next" at bounding box center [1061, 351] width 67 height 89
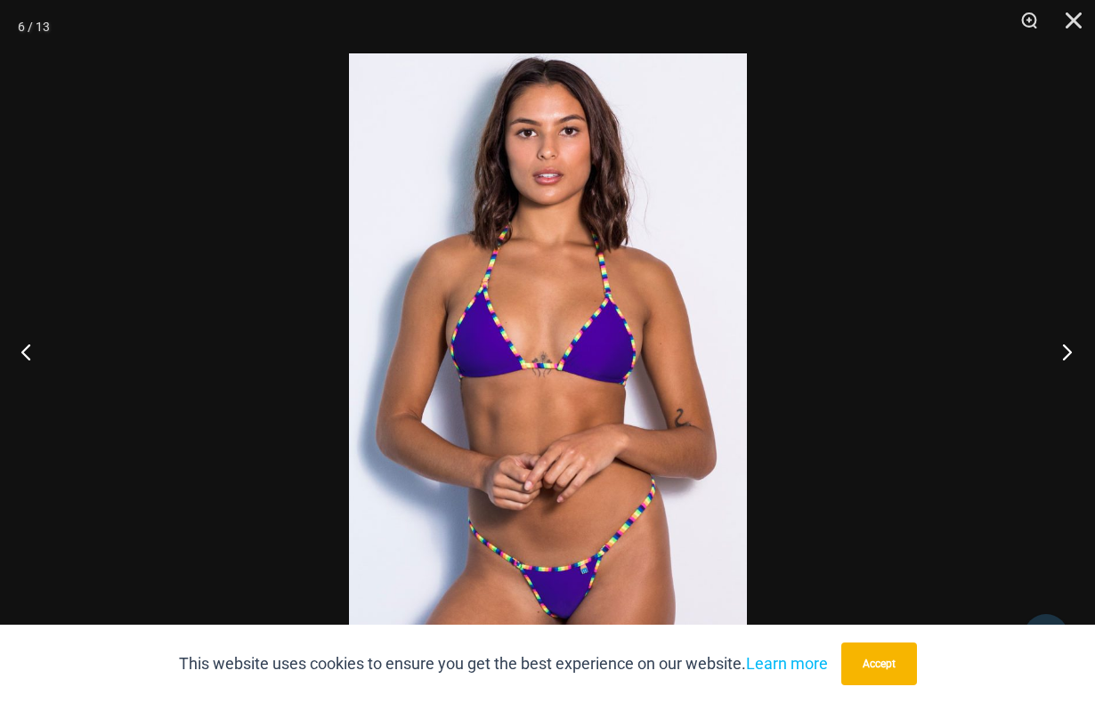
click at [1071, 350] on button "Next" at bounding box center [1061, 351] width 67 height 89
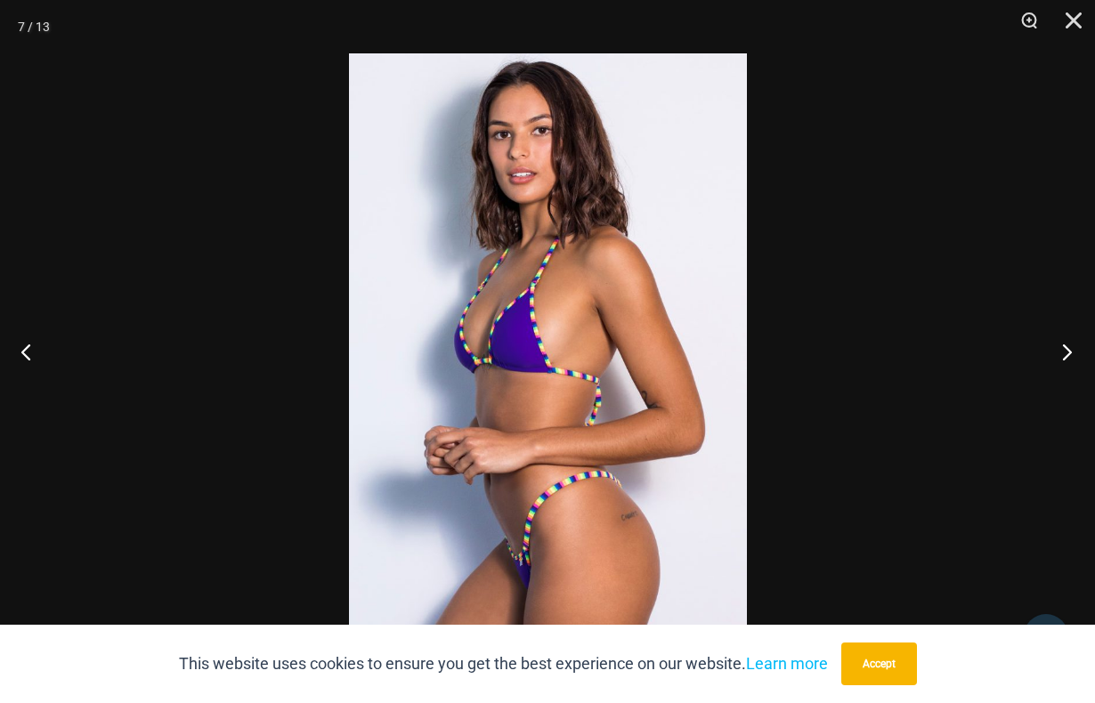
click at [1071, 350] on button "Next" at bounding box center [1061, 351] width 67 height 89
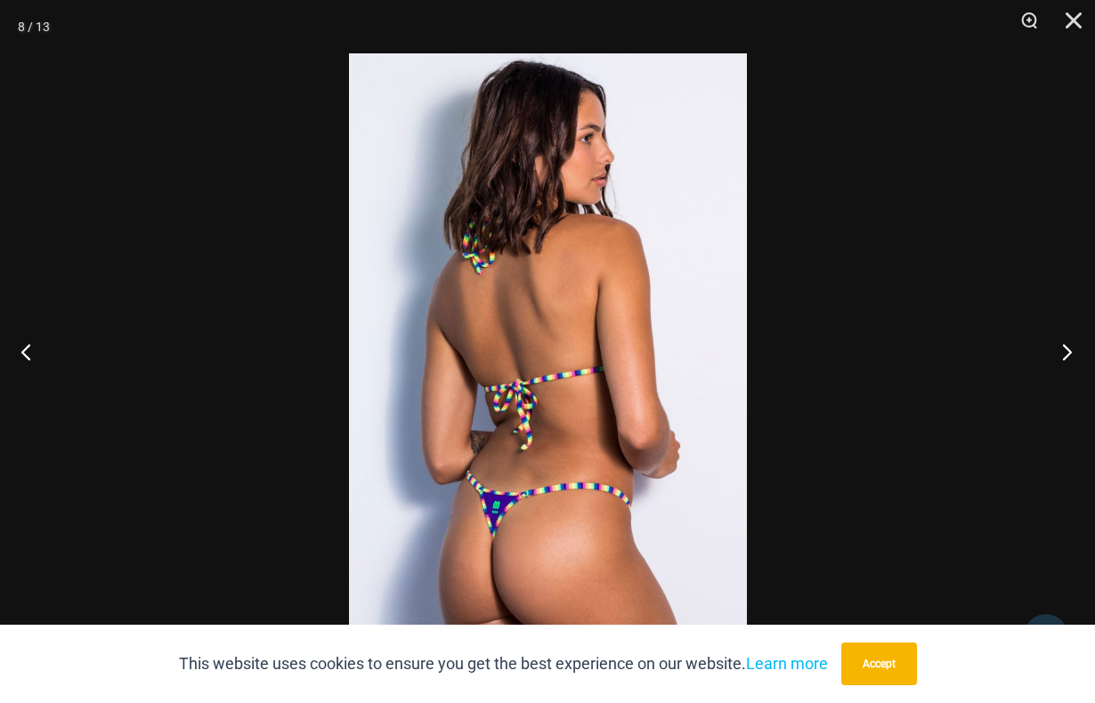
click at [1071, 350] on button "Next" at bounding box center [1061, 351] width 67 height 89
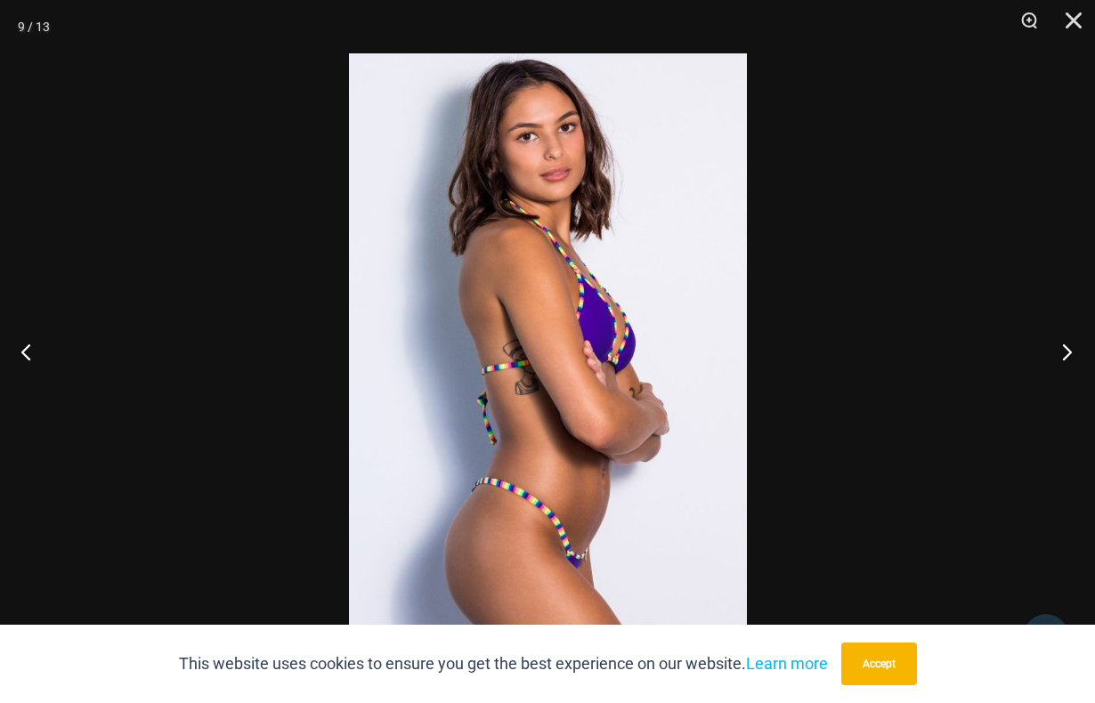
click at [1071, 350] on button "Next" at bounding box center [1061, 351] width 67 height 89
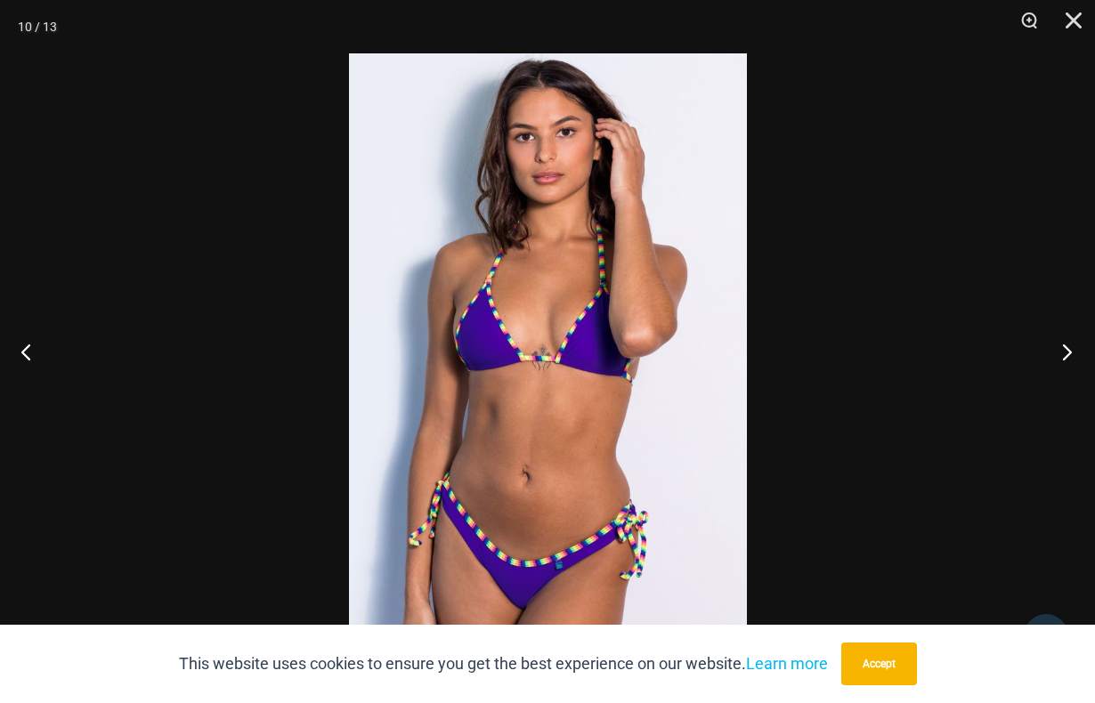
click at [1071, 350] on button "Next" at bounding box center [1061, 351] width 67 height 89
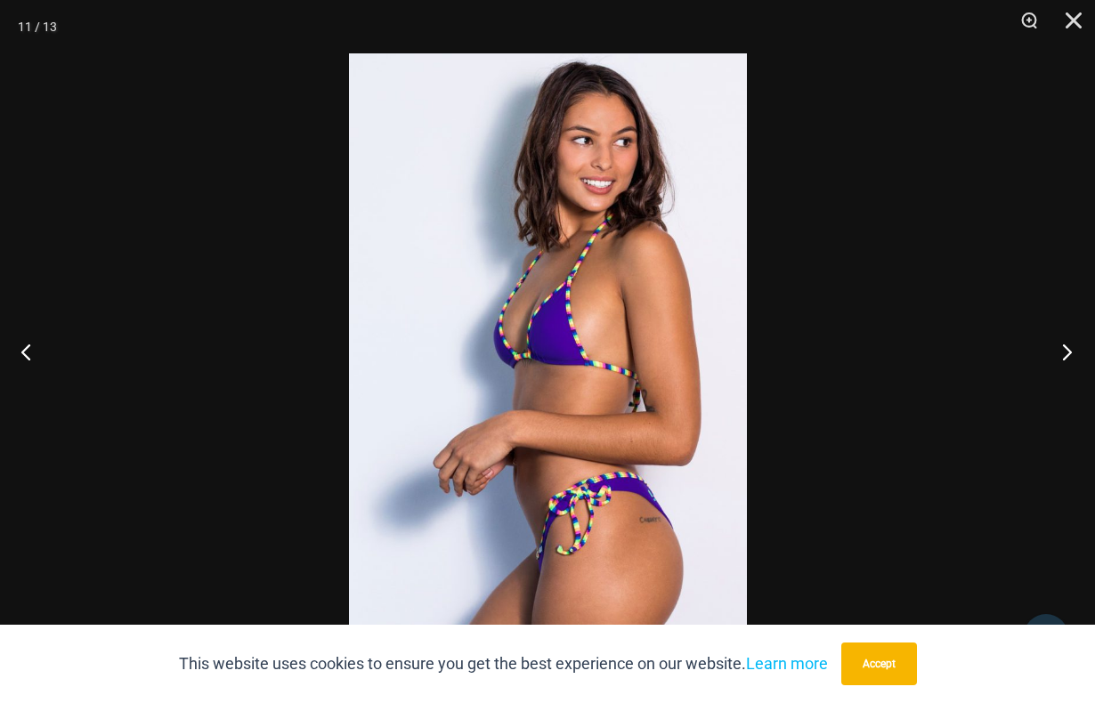
click at [1071, 350] on button "Next" at bounding box center [1061, 351] width 67 height 89
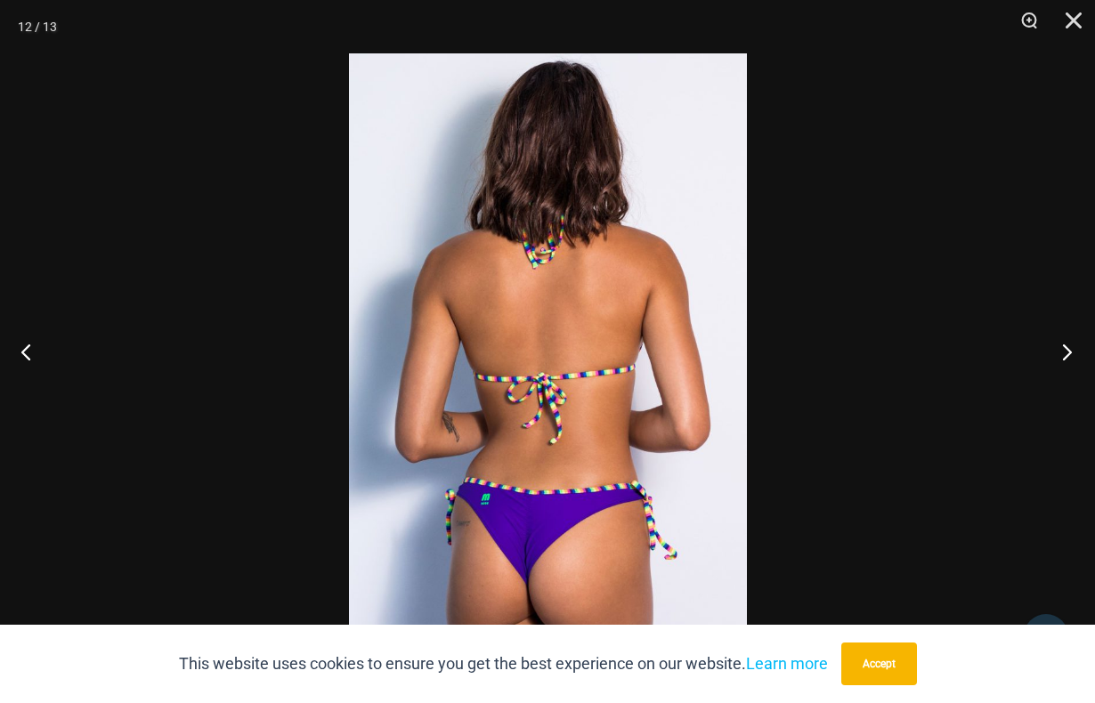
click at [1071, 350] on button "Next" at bounding box center [1061, 351] width 67 height 89
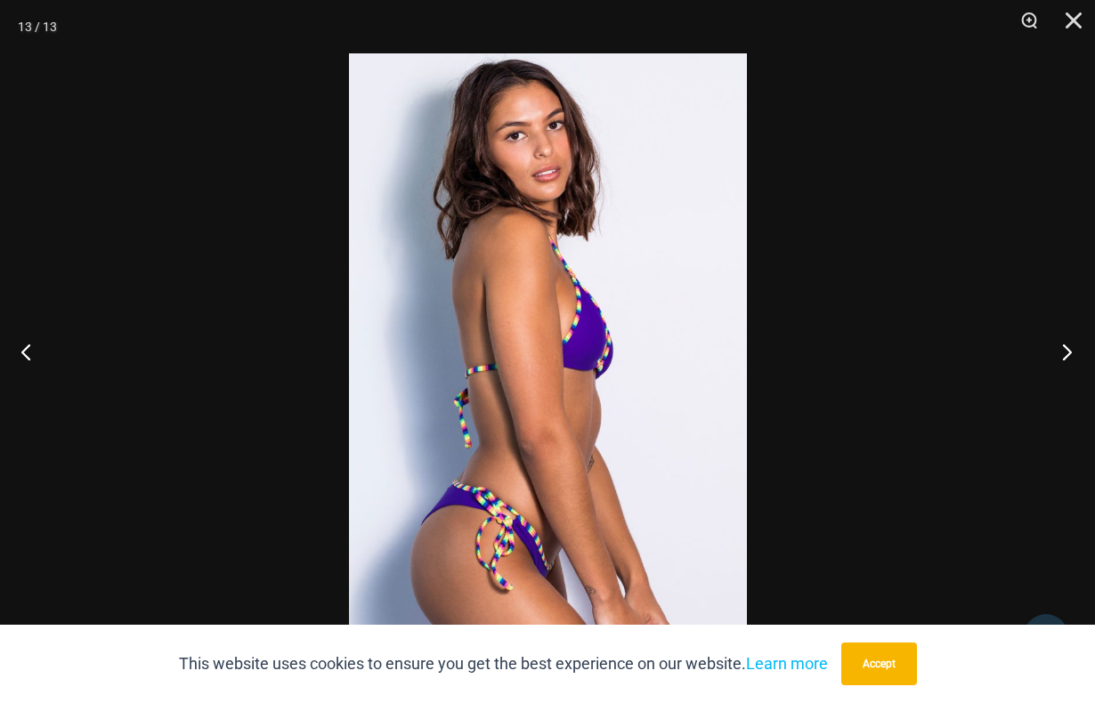
click at [1071, 350] on button "Next" at bounding box center [1061, 351] width 67 height 89
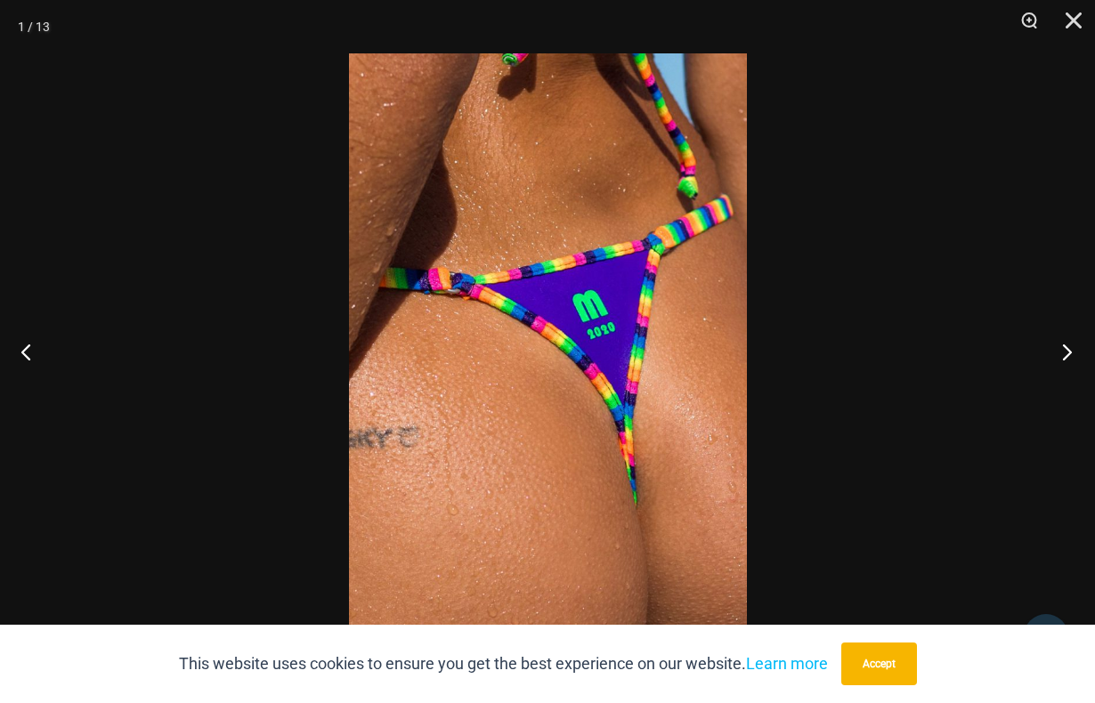
click at [1071, 350] on button "Next" at bounding box center [1061, 351] width 67 height 89
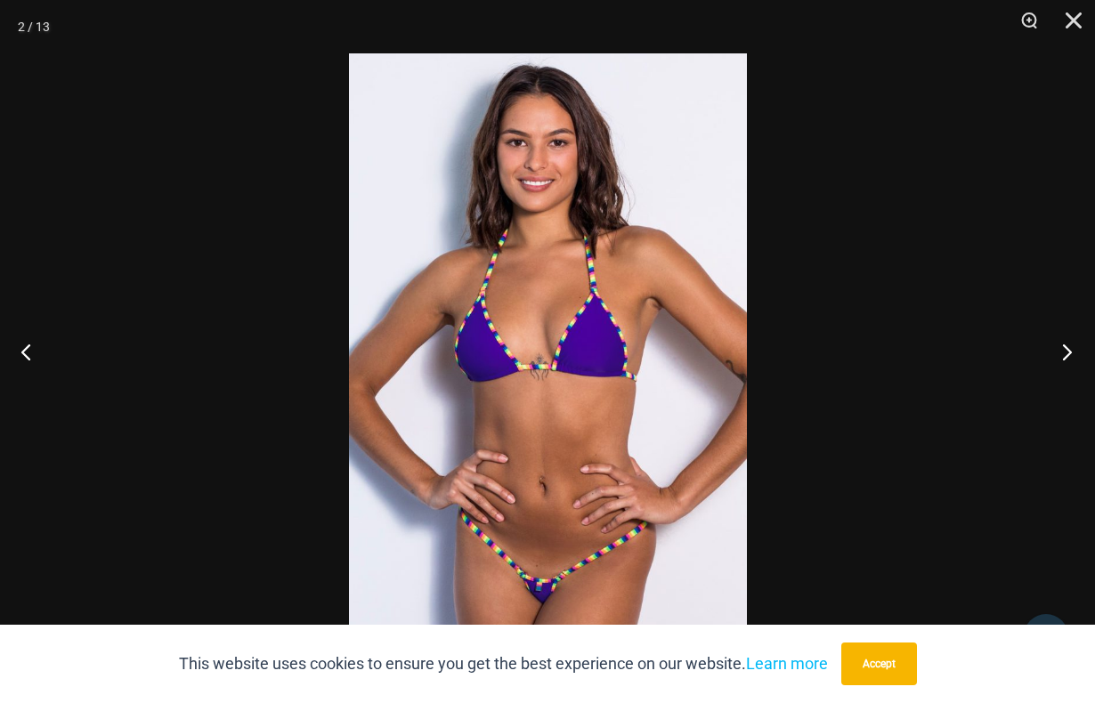
click at [1071, 350] on button "Next" at bounding box center [1061, 351] width 67 height 89
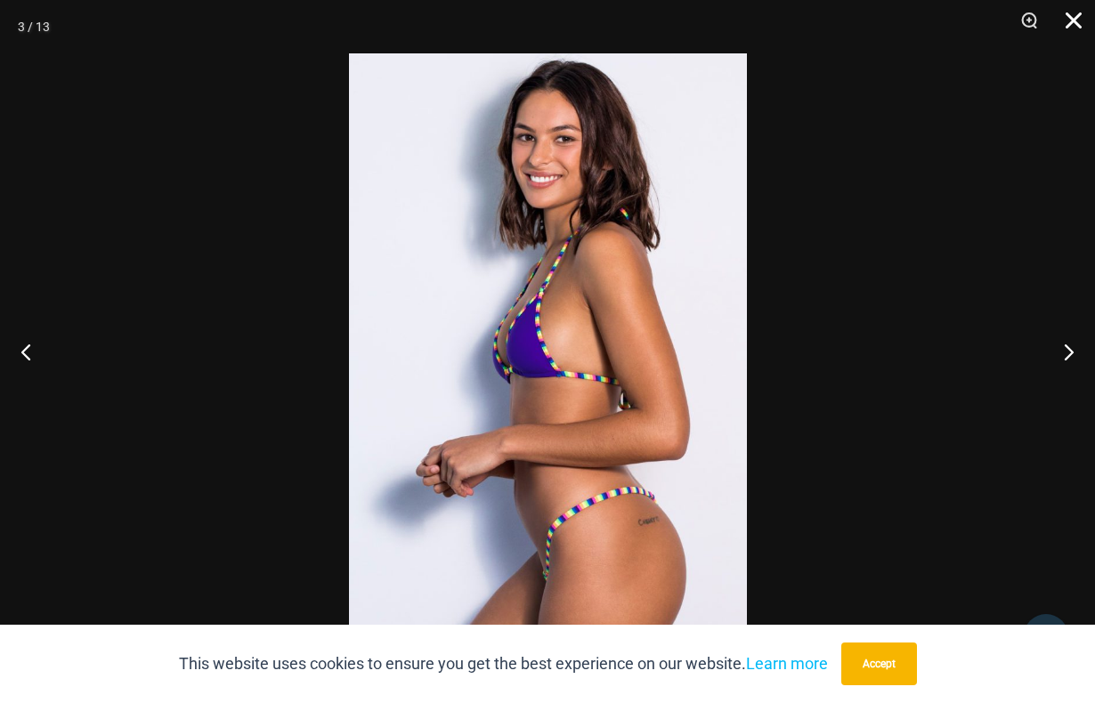
click at [1070, 15] on button "Close" at bounding box center [1067, 26] width 45 height 53
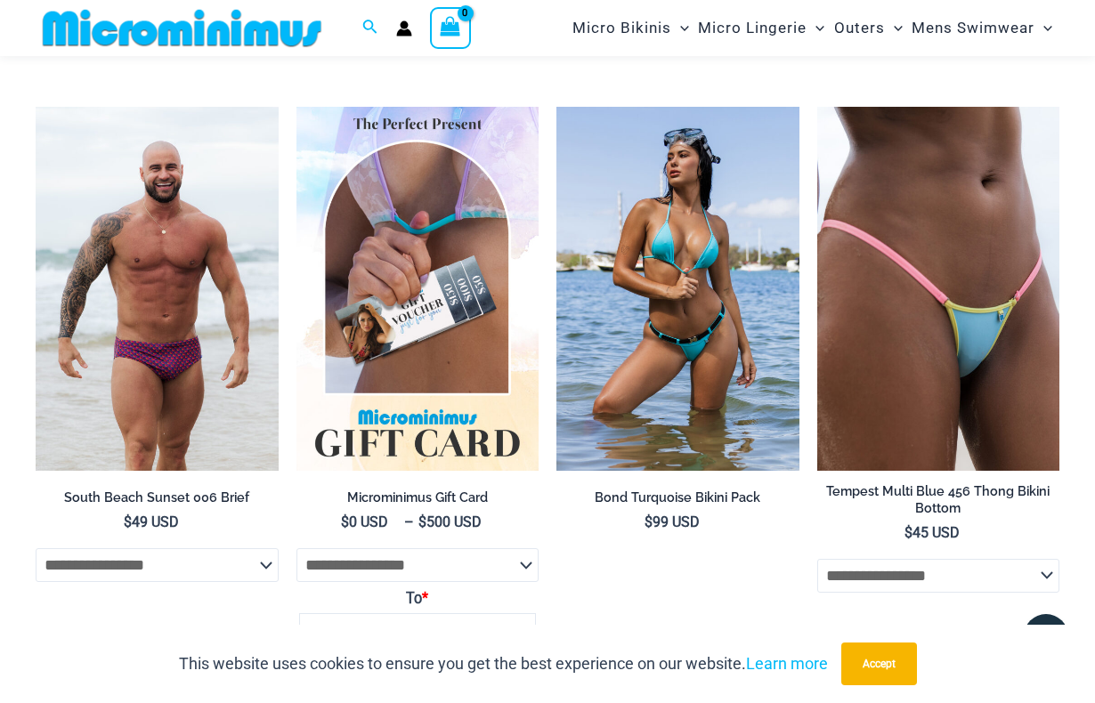
scroll to position [2416, 0]
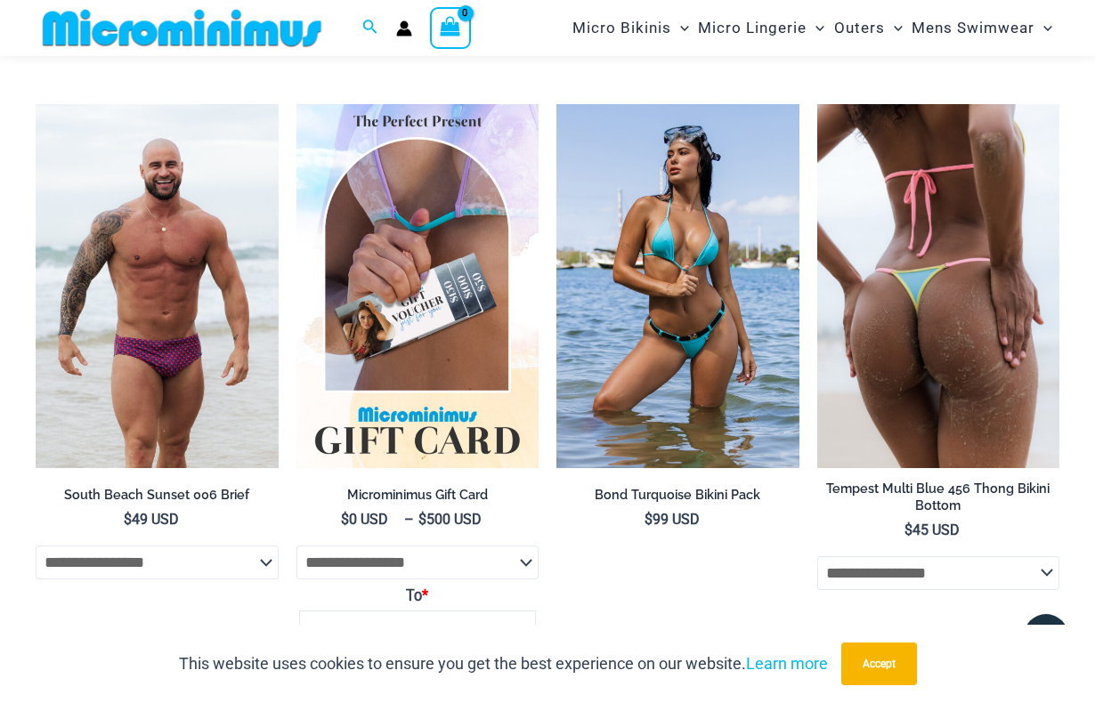
click at [937, 328] on img at bounding box center [938, 286] width 243 height 364
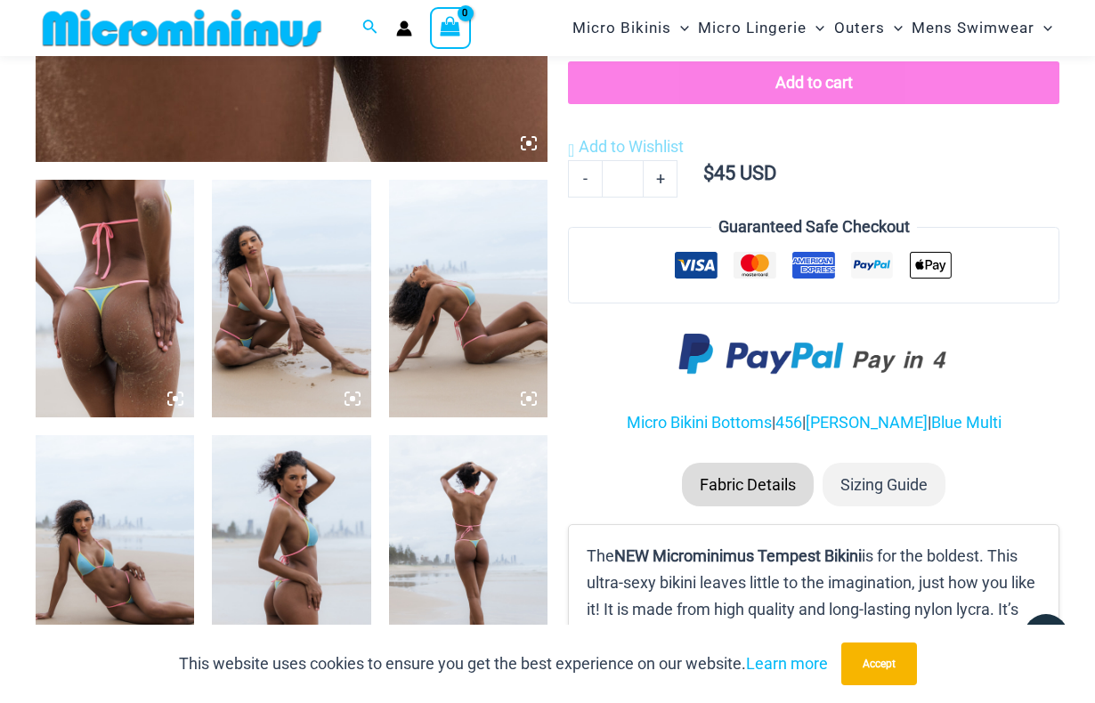
scroll to position [770, 0]
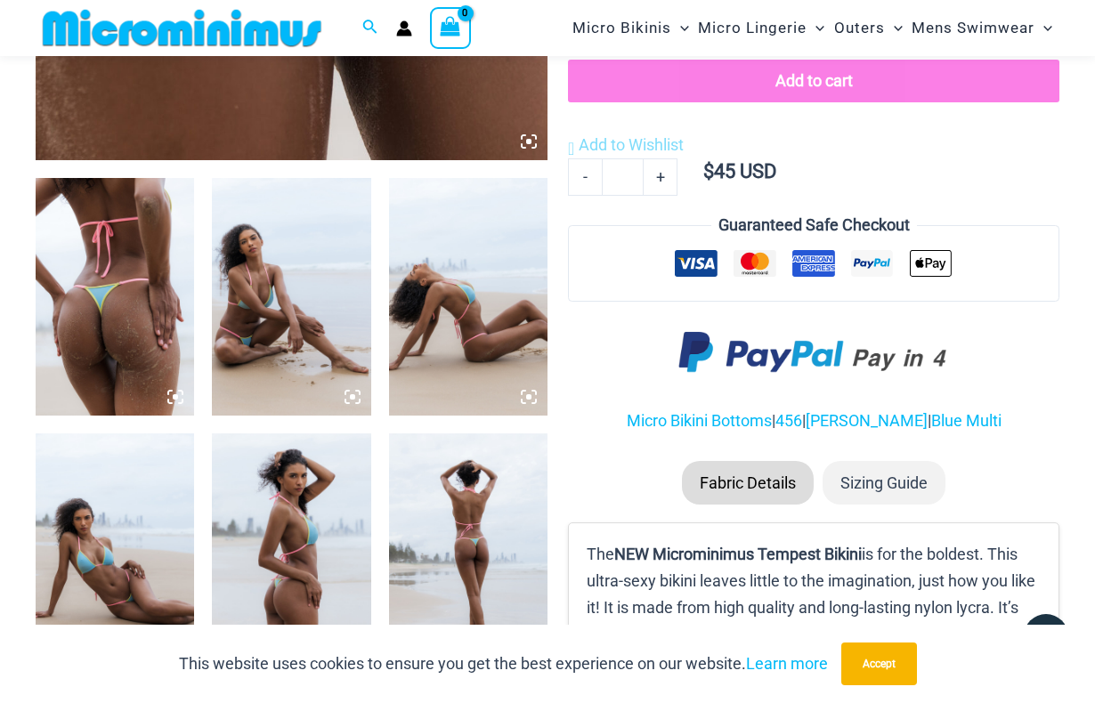
click at [264, 320] on img at bounding box center [291, 297] width 158 height 238
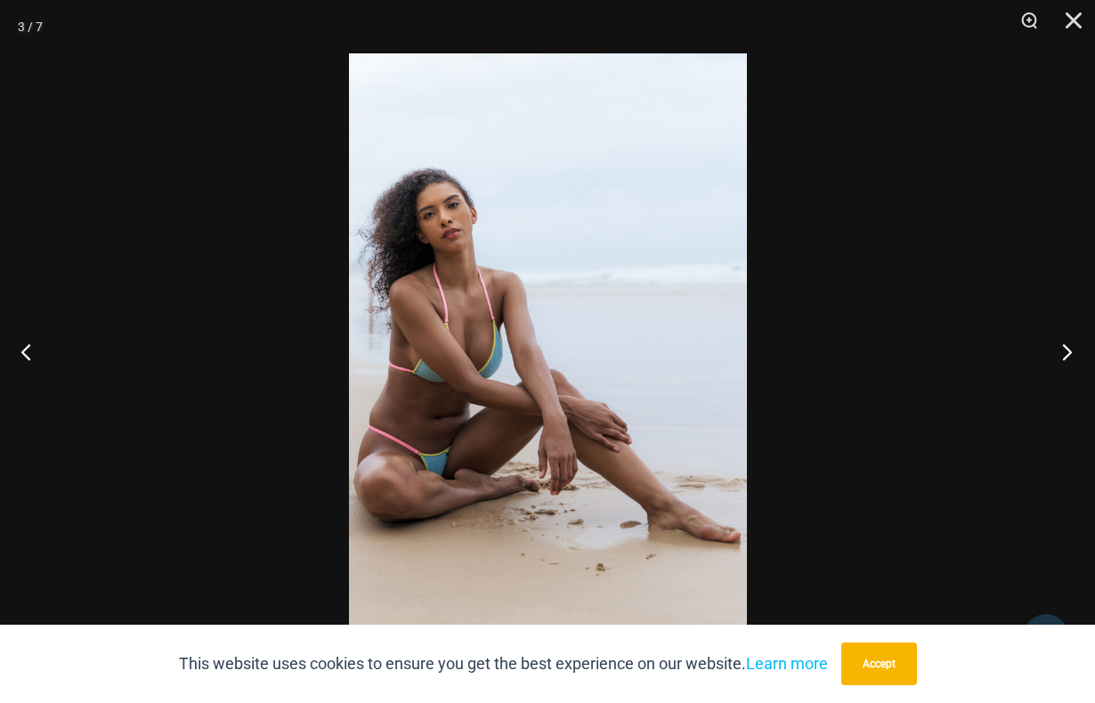
click at [1063, 350] on button "Next" at bounding box center [1061, 351] width 67 height 89
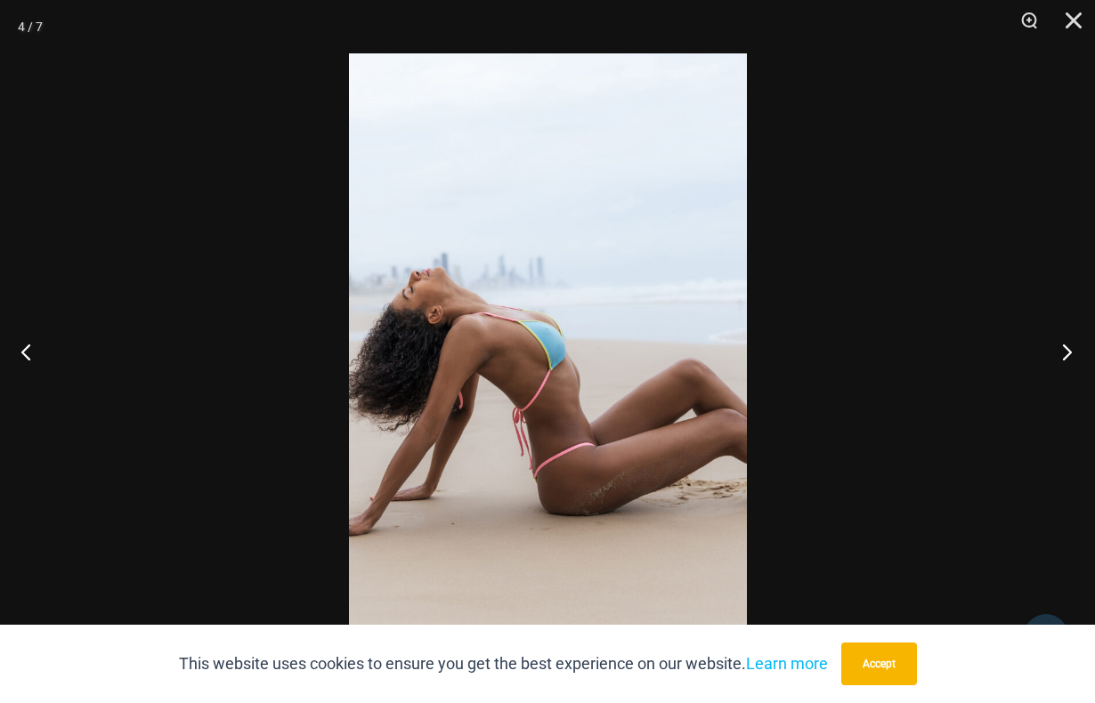
click at [1063, 350] on button "Next" at bounding box center [1061, 351] width 67 height 89
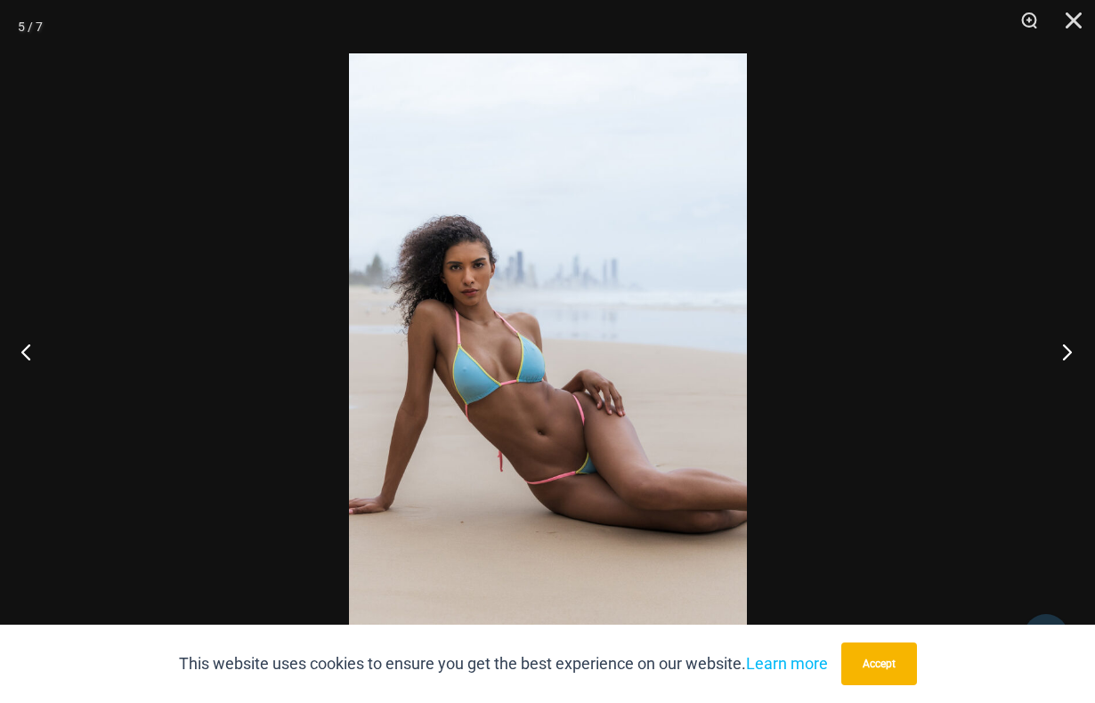
click at [1063, 350] on button "Next" at bounding box center [1061, 351] width 67 height 89
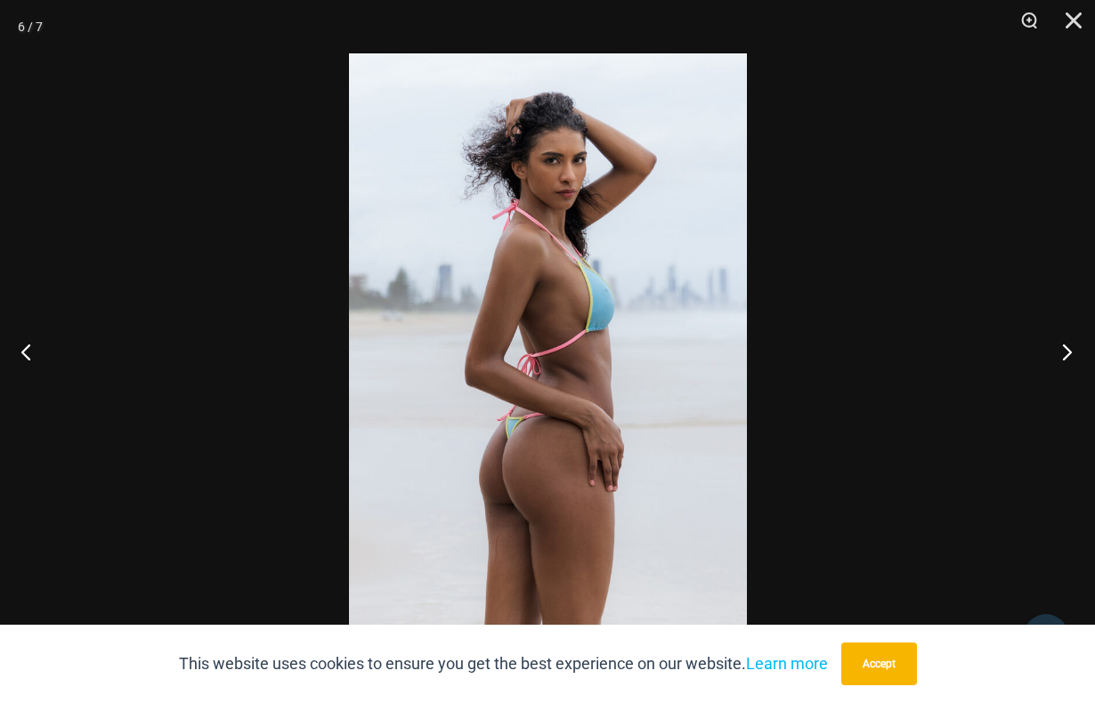
click at [1063, 350] on button "Next" at bounding box center [1061, 351] width 67 height 89
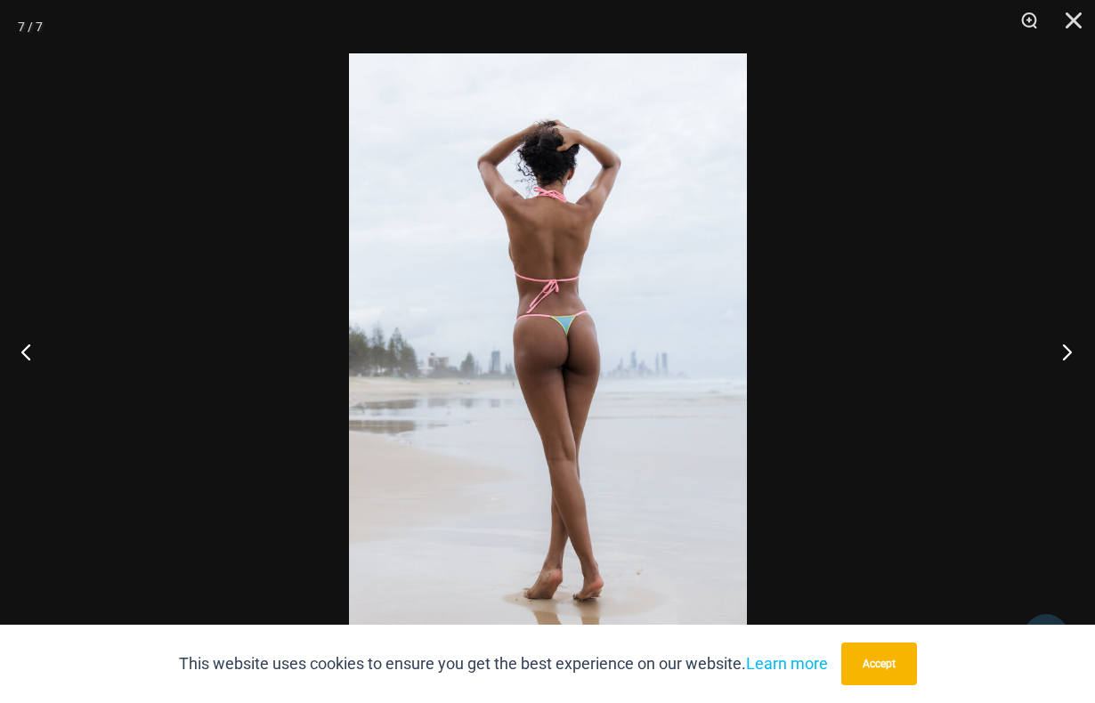
click at [1063, 349] on button "Next" at bounding box center [1061, 351] width 67 height 89
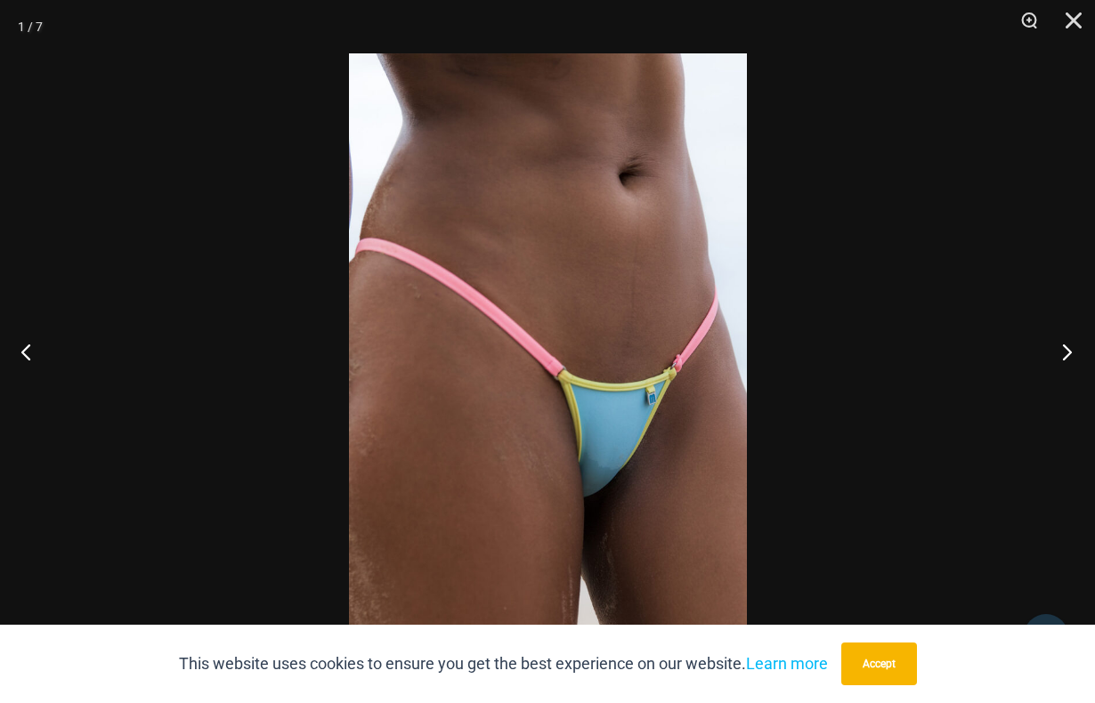
click at [1063, 349] on button "Next" at bounding box center [1061, 351] width 67 height 89
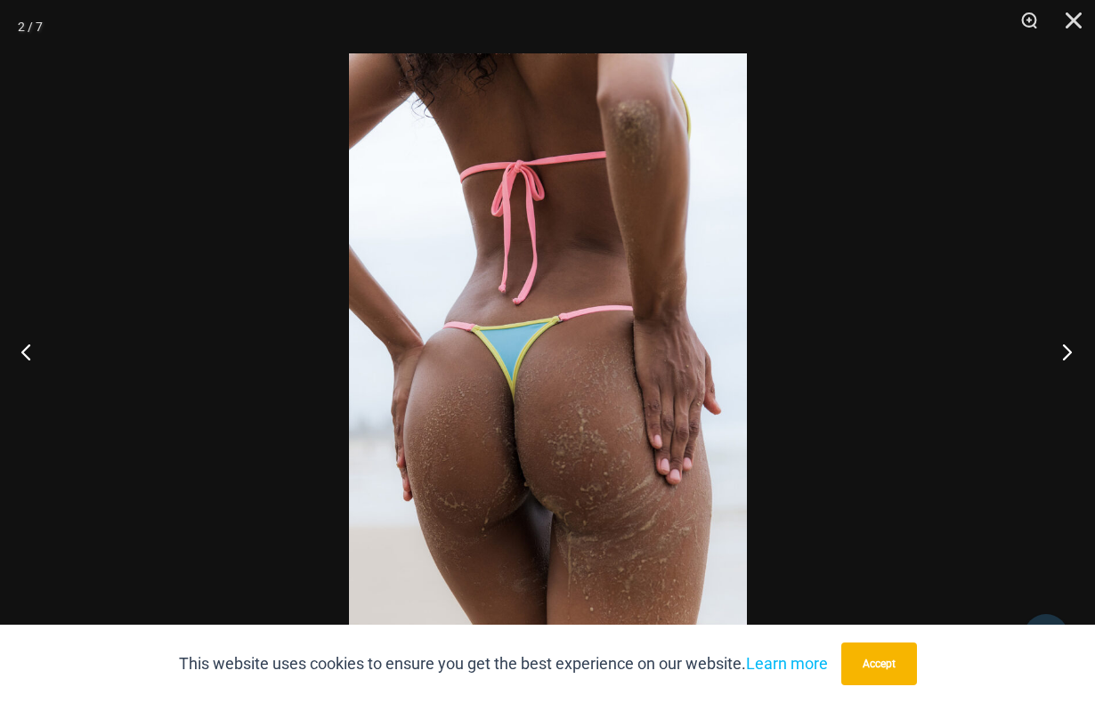
click at [1063, 349] on button "Next" at bounding box center [1061, 351] width 67 height 89
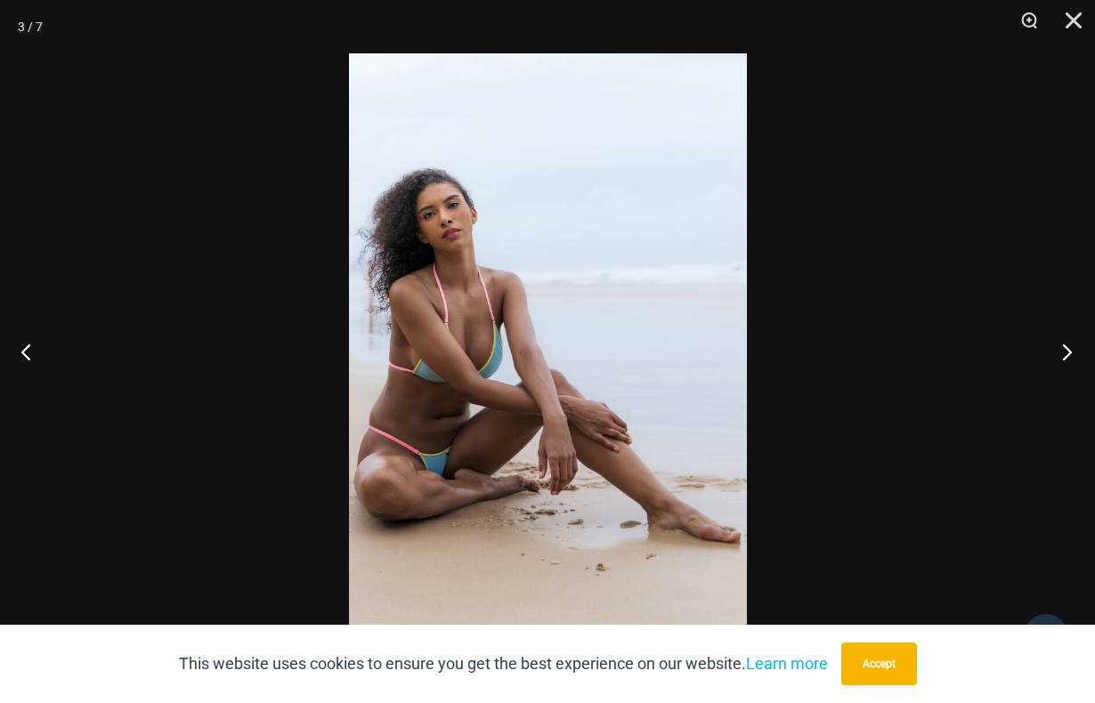
click at [1063, 349] on button "Next" at bounding box center [1061, 351] width 67 height 89
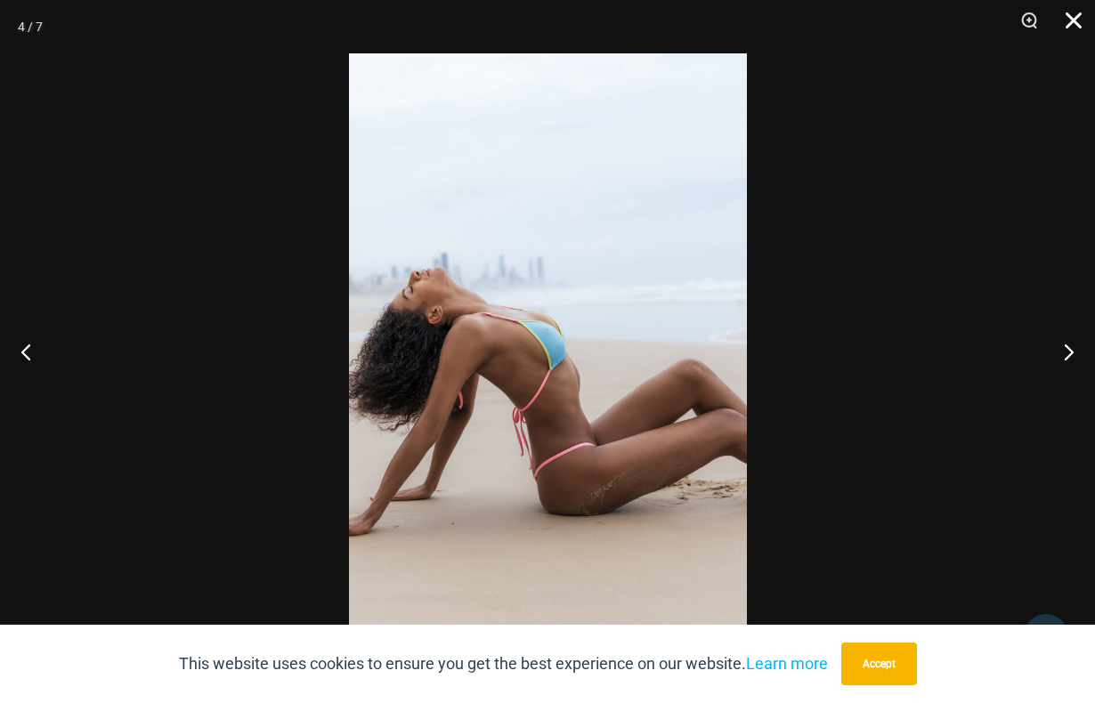
click at [1070, 19] on button "Close" at bounding box center [1067, 26] width 45 height 53
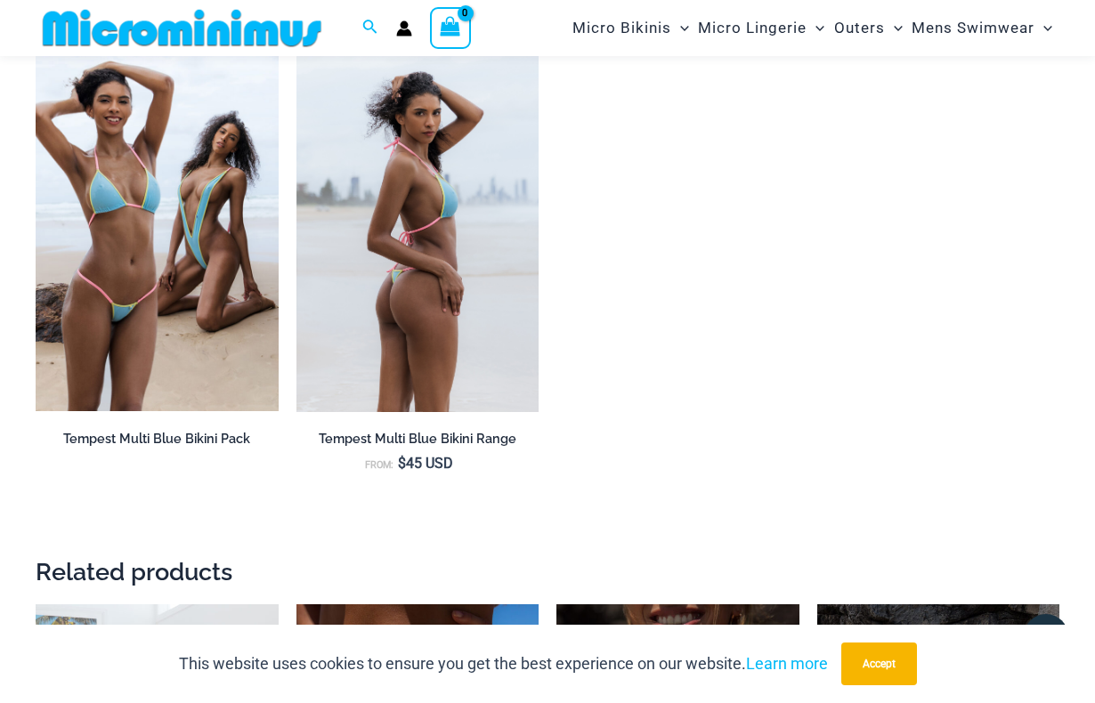
scroll to position [1576, 0]
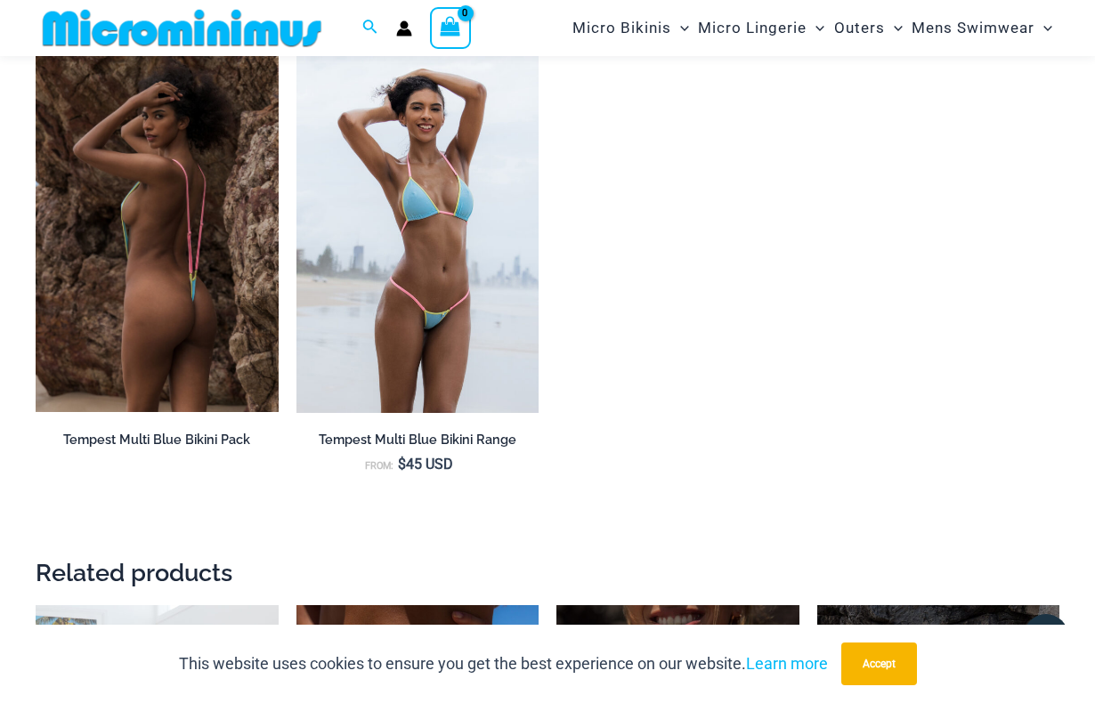
click at [211, 272] on img at bounding box center [157, 231] width 243 height 364
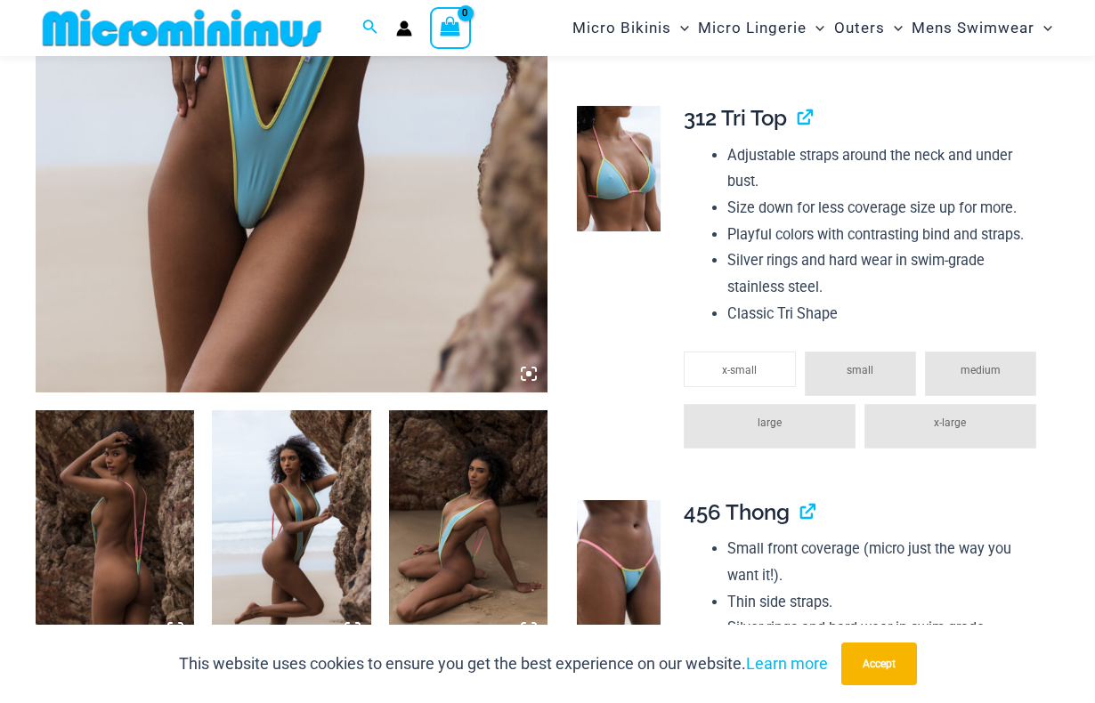
scroll to position [543, 0]
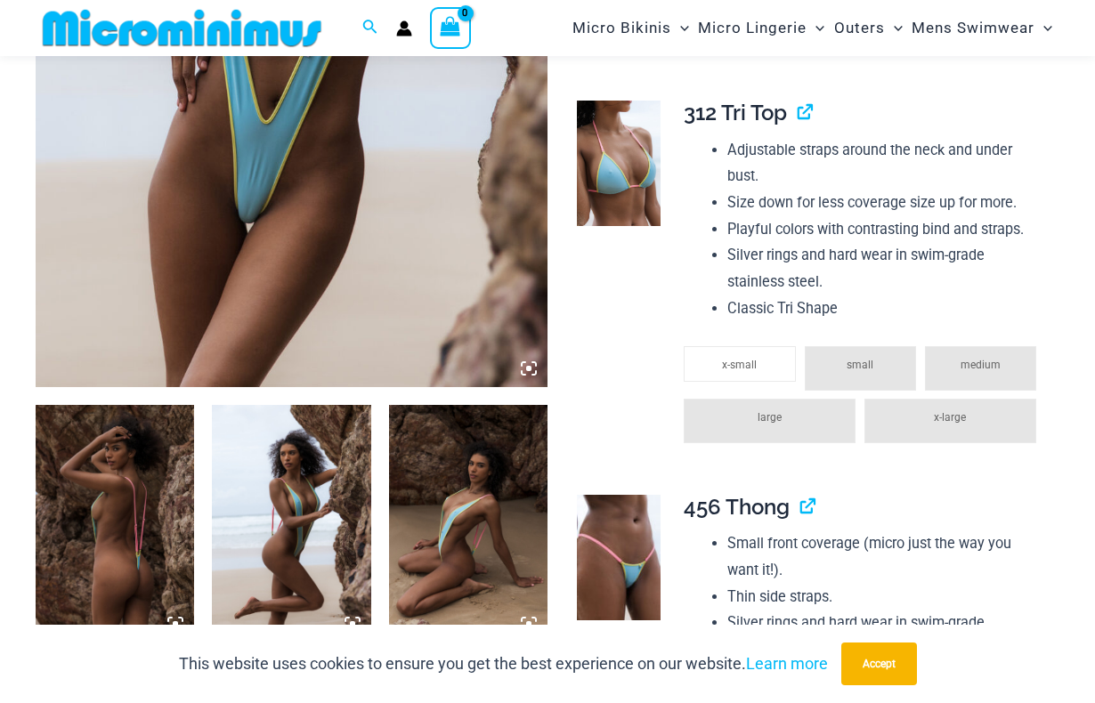
click at [282, 192] on img at bounding box center [292, 3] width 512 height 768
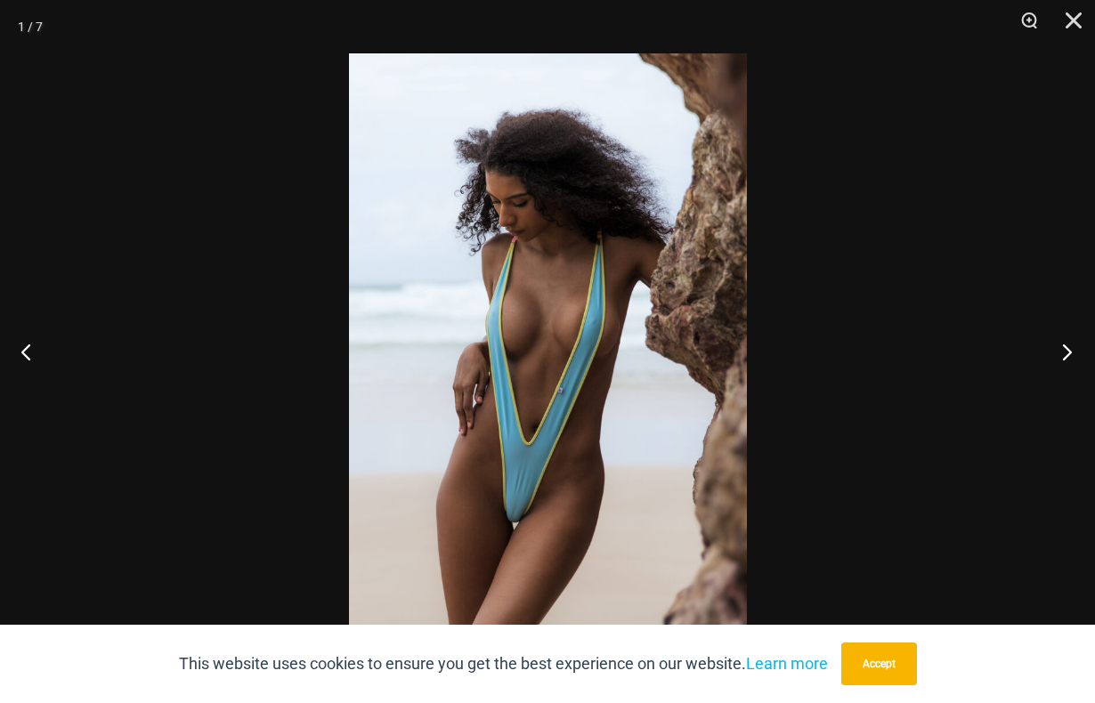
click at [1070, 355] on button "Next" at bounding box center [1061, 351] width 67 height 89
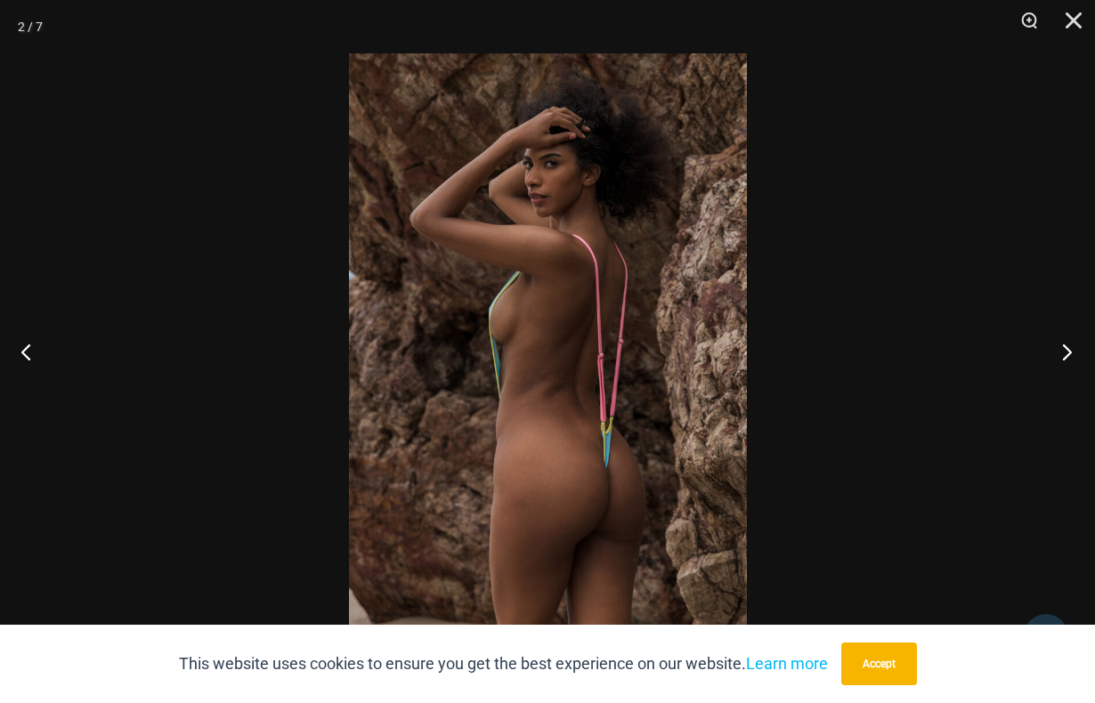
click at [1070, 355] on button "Next" at bounding box center [1061, 351] width 67 height 89
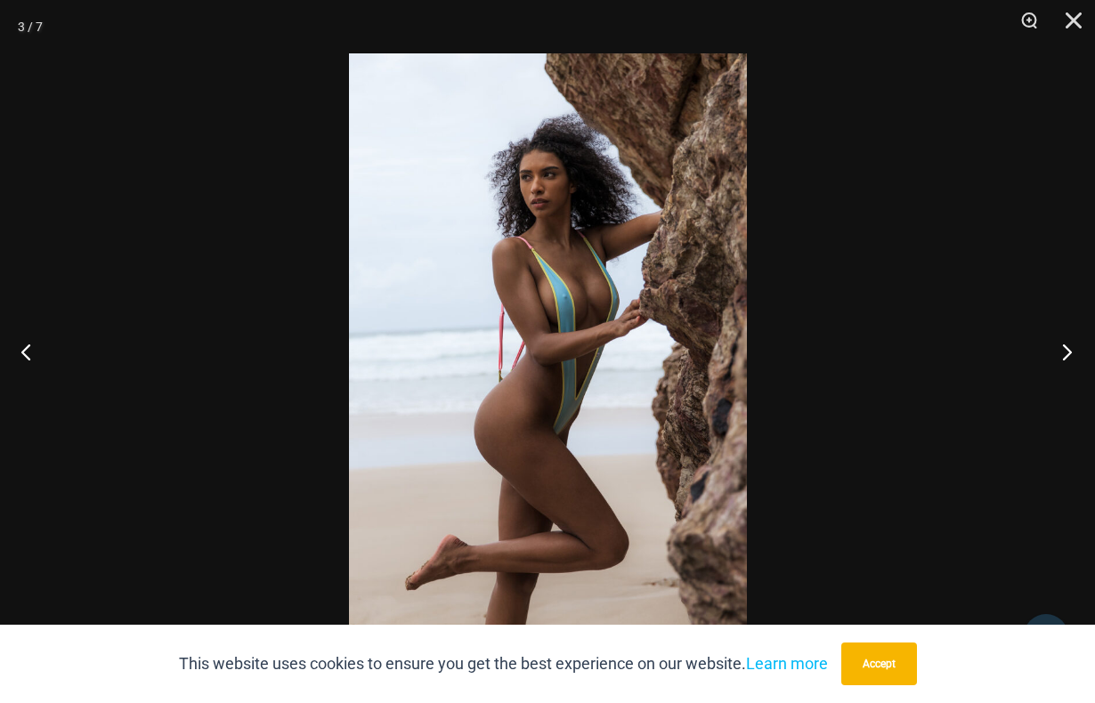
click at [1070, 355] on button "Next" at bounding box center [1061, 351] width 67 height 89
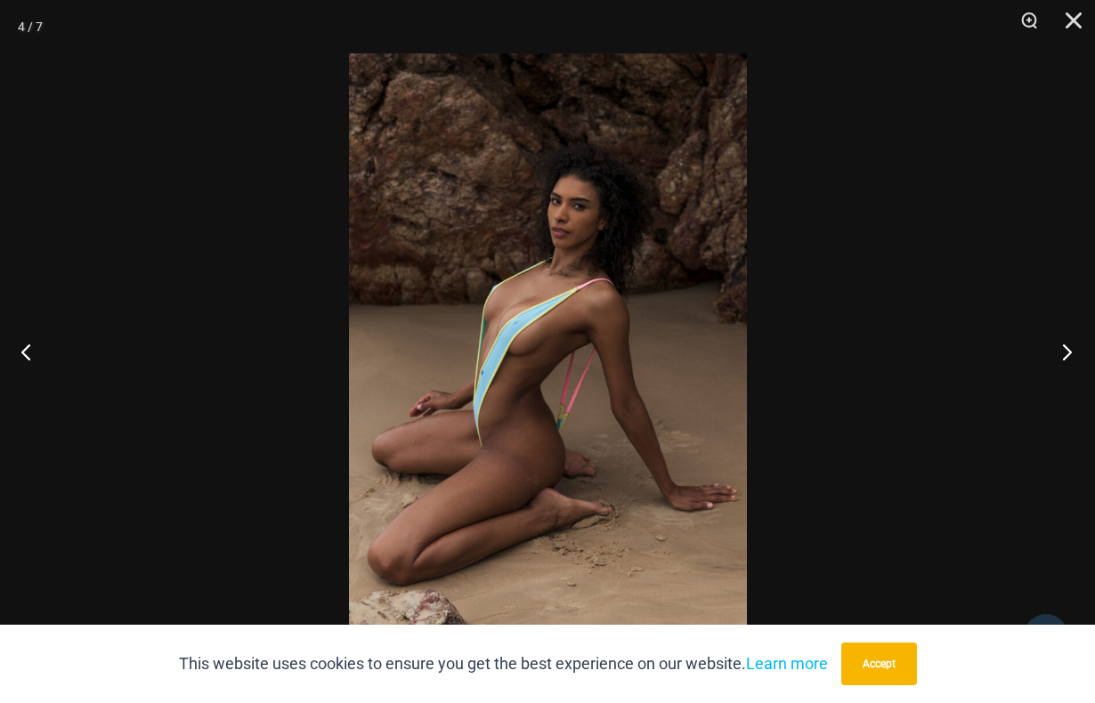
click at [1070, 355] on button "Next" at bounding box center [1061, 351] width 67 height 89
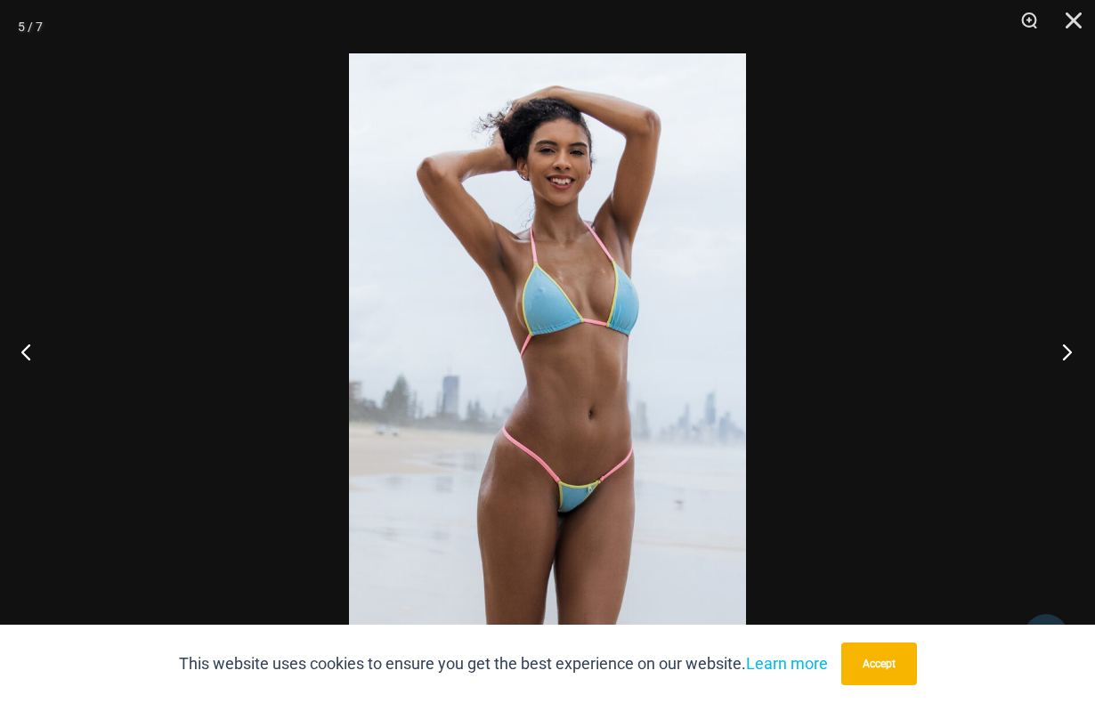
click at [1070, 355] on button "Next" at bounding box center [1061, 351] width 67 height 89
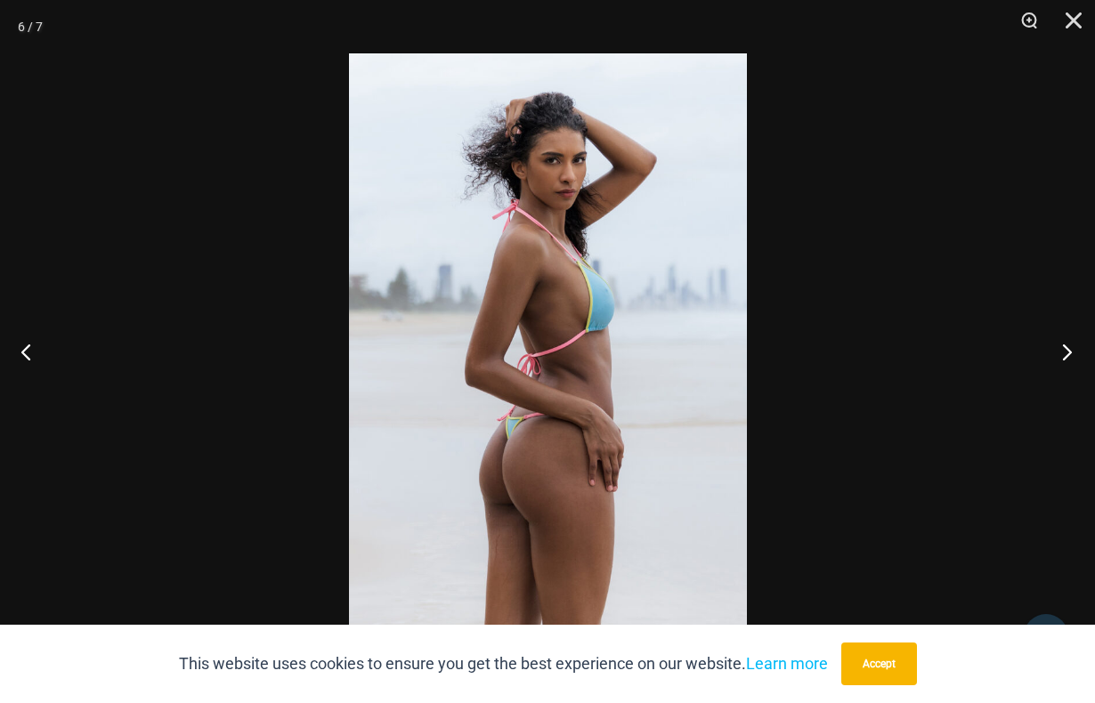
click at [1070, 355] on button "Next" at bounding box center [1061, 351] width 67 height 89
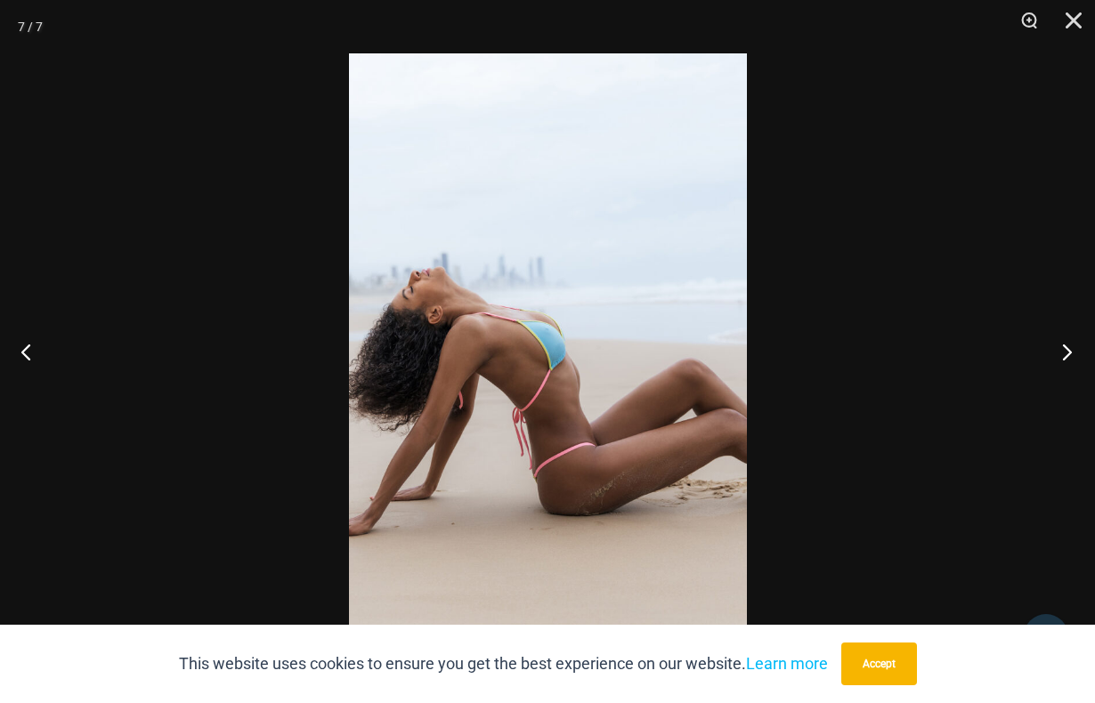
click at [1070, 355] on button "Next" at bounding box center [1061, 351] width 67 height 89
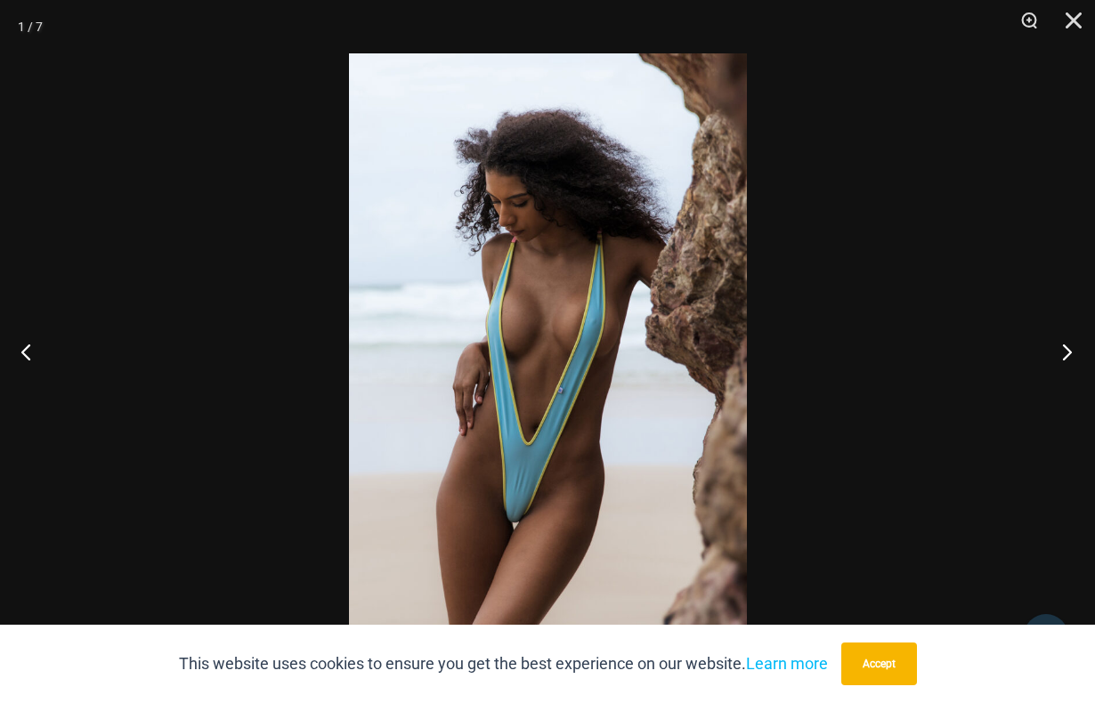
click at [1070, 355] on button "Next" at bounding box center [1061, 351] width 67 height 89
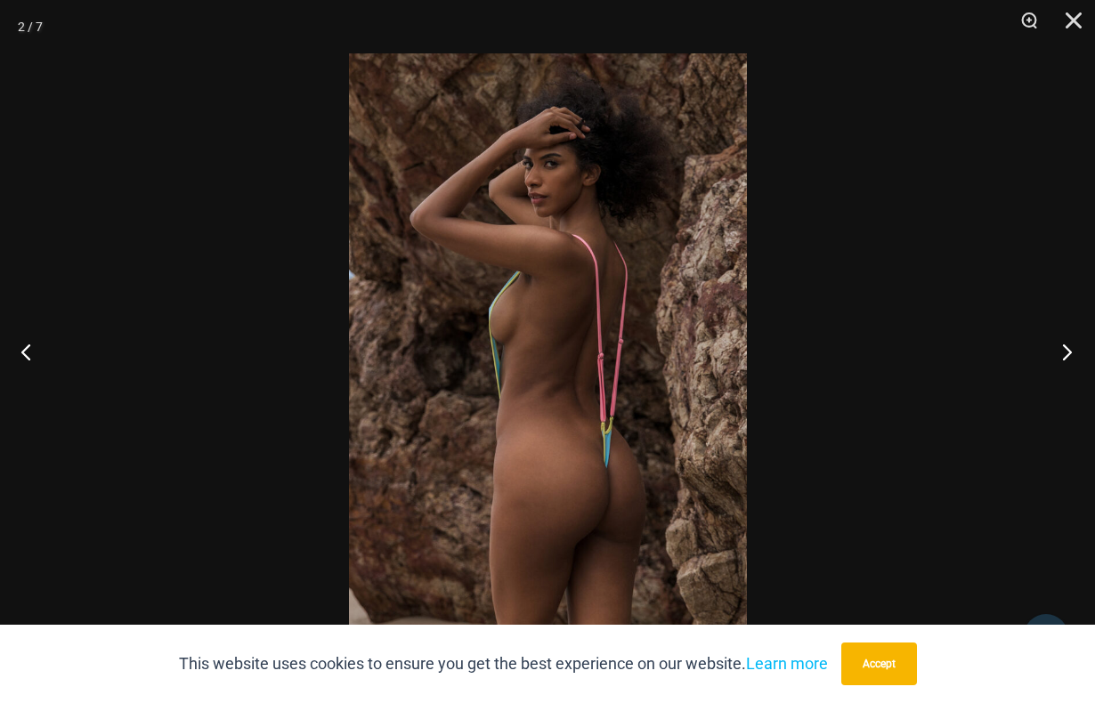
click at [1070, 355] on button "Next" at bounding box center [1061, 351] width 67 height 89
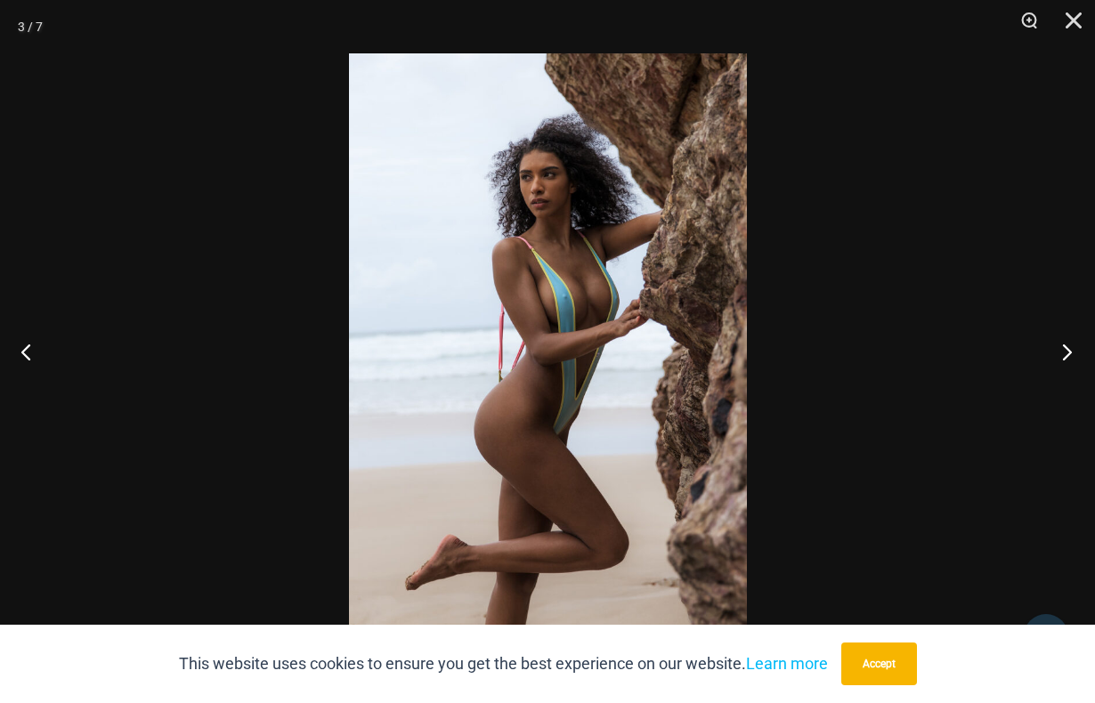
click at [1070, 355] on button "Next" at bounding box center [1061, 351] width 67 height 89
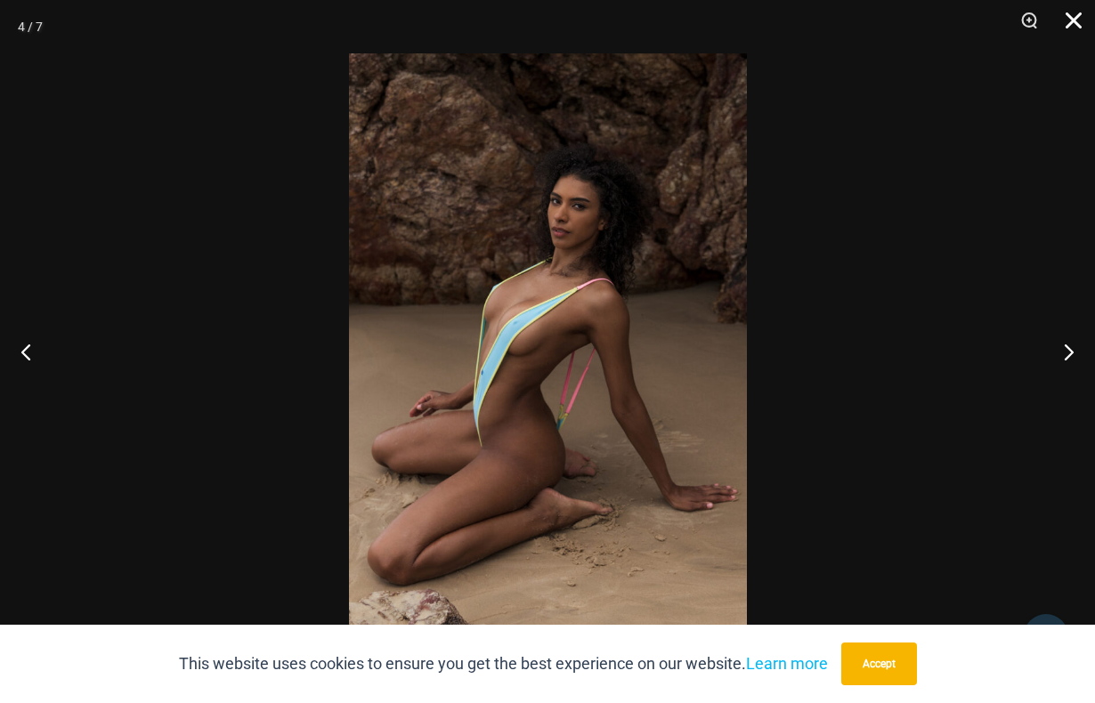
click at [1065, 18] on button "Close" at bounding box center [1067, 26] width 45 height 53
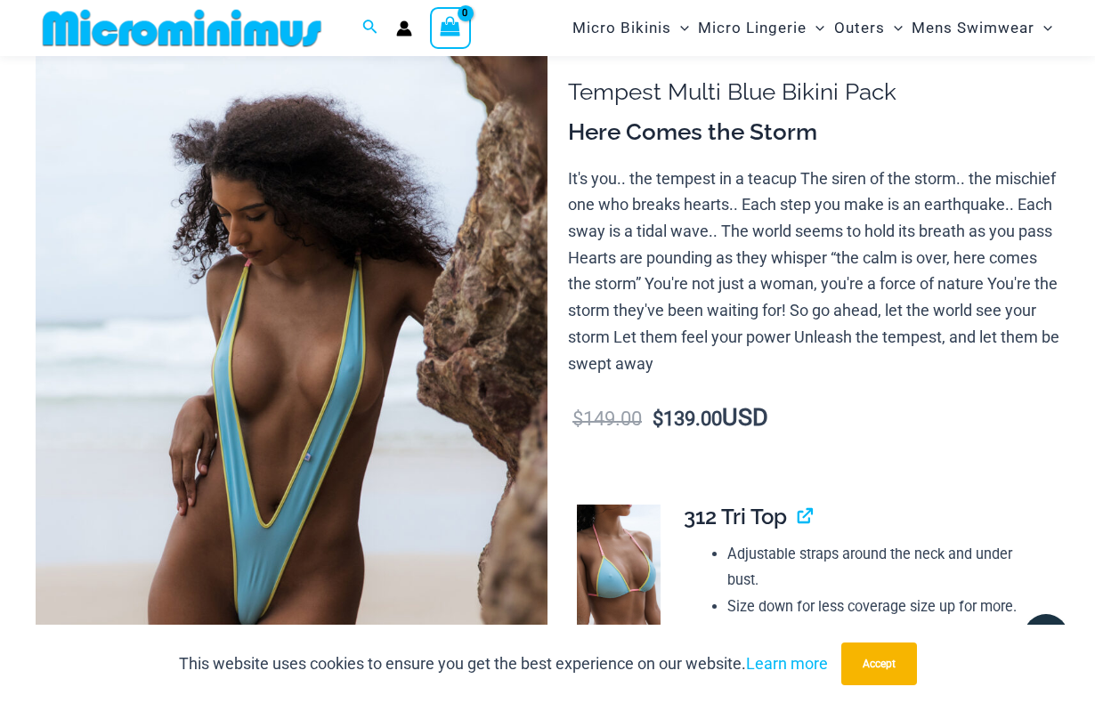
scroll to position [0, 0]
